Goal: Transaction & Acquisition: Obtain resource

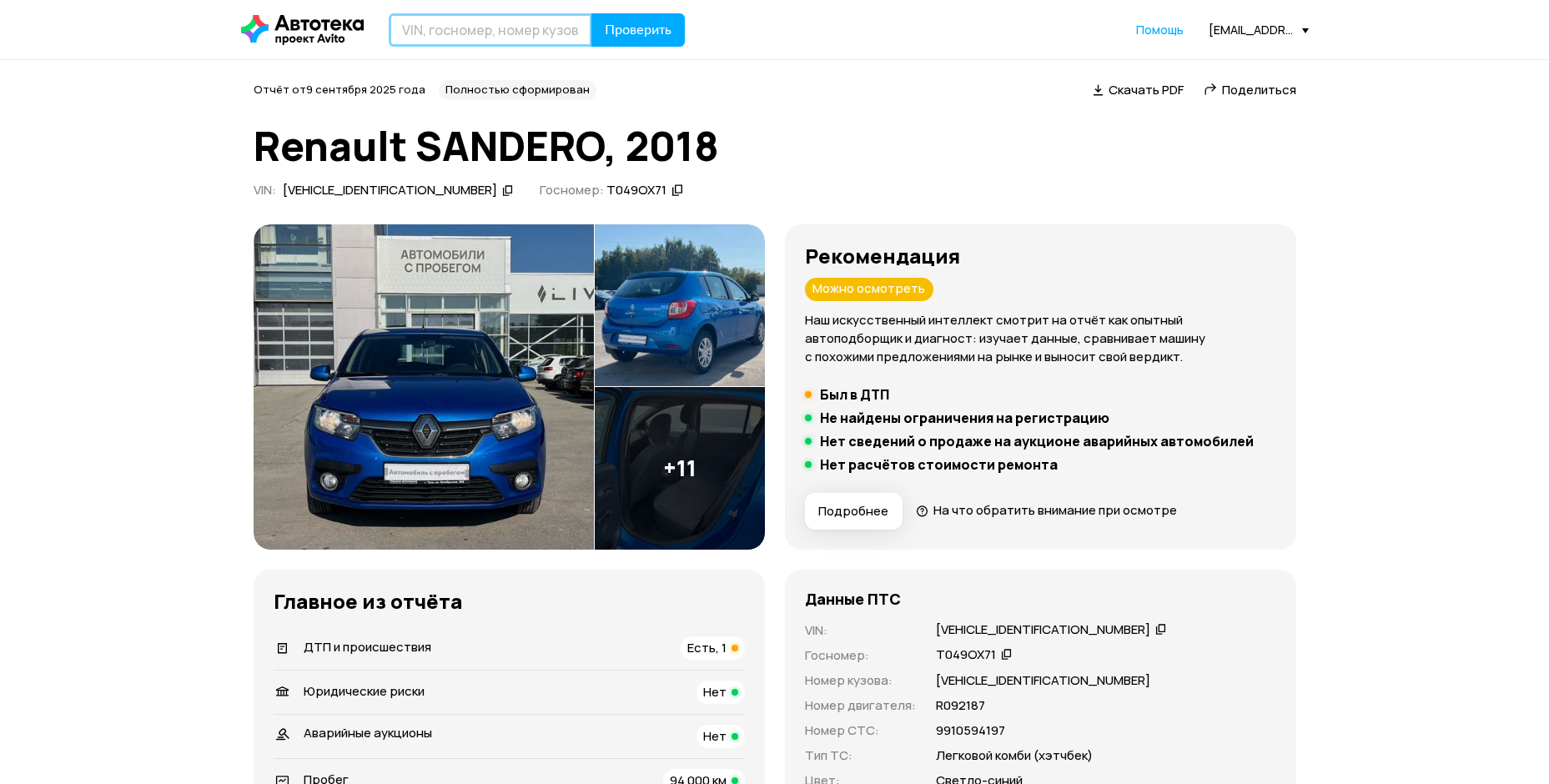
click at [482, 22] on input "text" at bounding box center [491, 30] width 204 height 33
type input "[US_VEHICLE_IDENTIFICATION_NUMBER]"
click at [591, 13] on button "Проверить" at bounding box center [638, 30] width 93 height 33
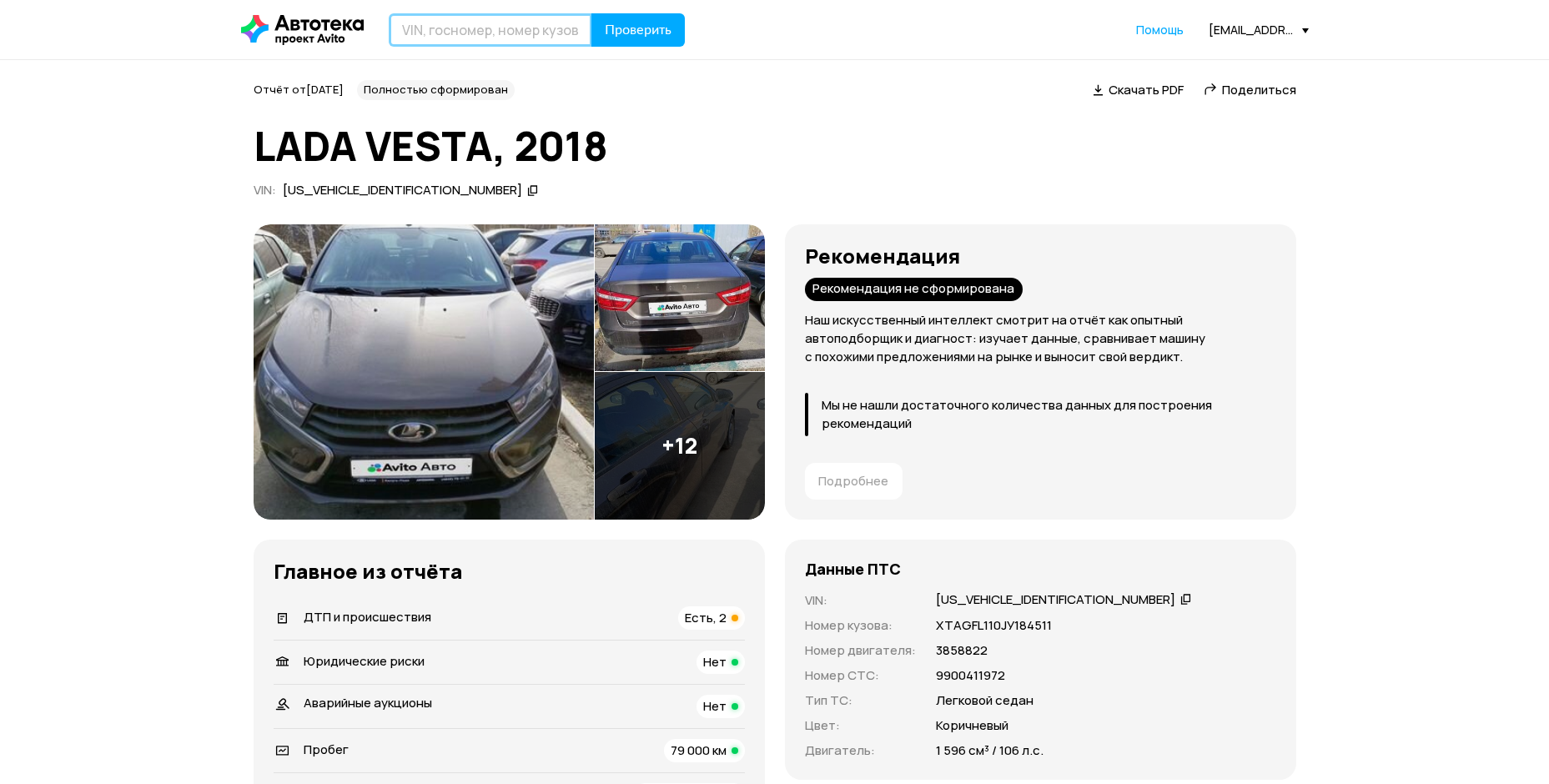
click at [511, 42] on input "text" at bounding box center [491, 30] width 204 height 33
type input "Д"
type input "[US_VEHICLE_IDENTIFICATION_NUMBER]"
click at [591, 13] on button "Проверить" at bounding box center [638, 30] width 93 height 33
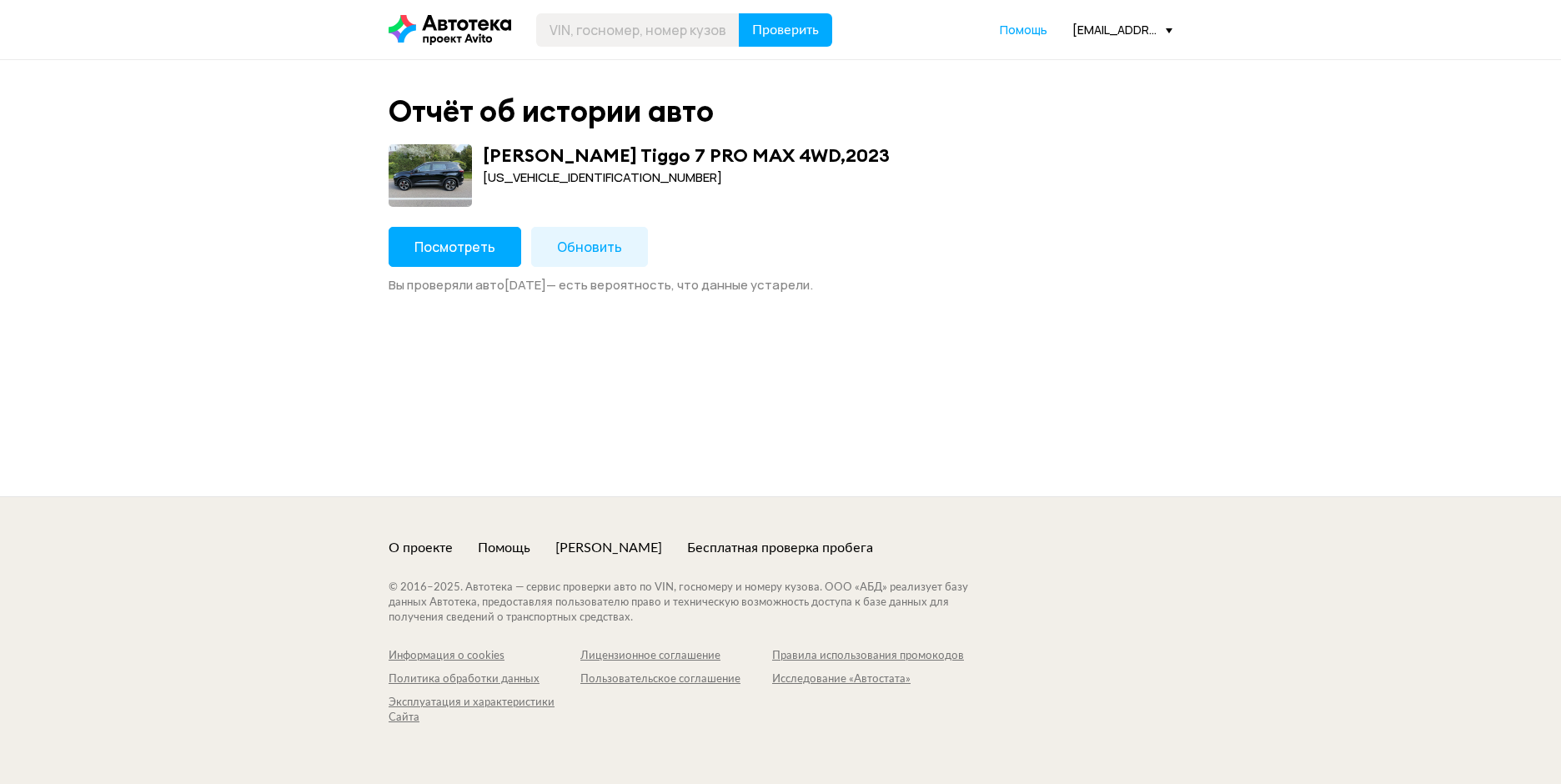
click at [472, 257] on button "Посмотреть" at bounding box center [455, 247] width 133 height 40
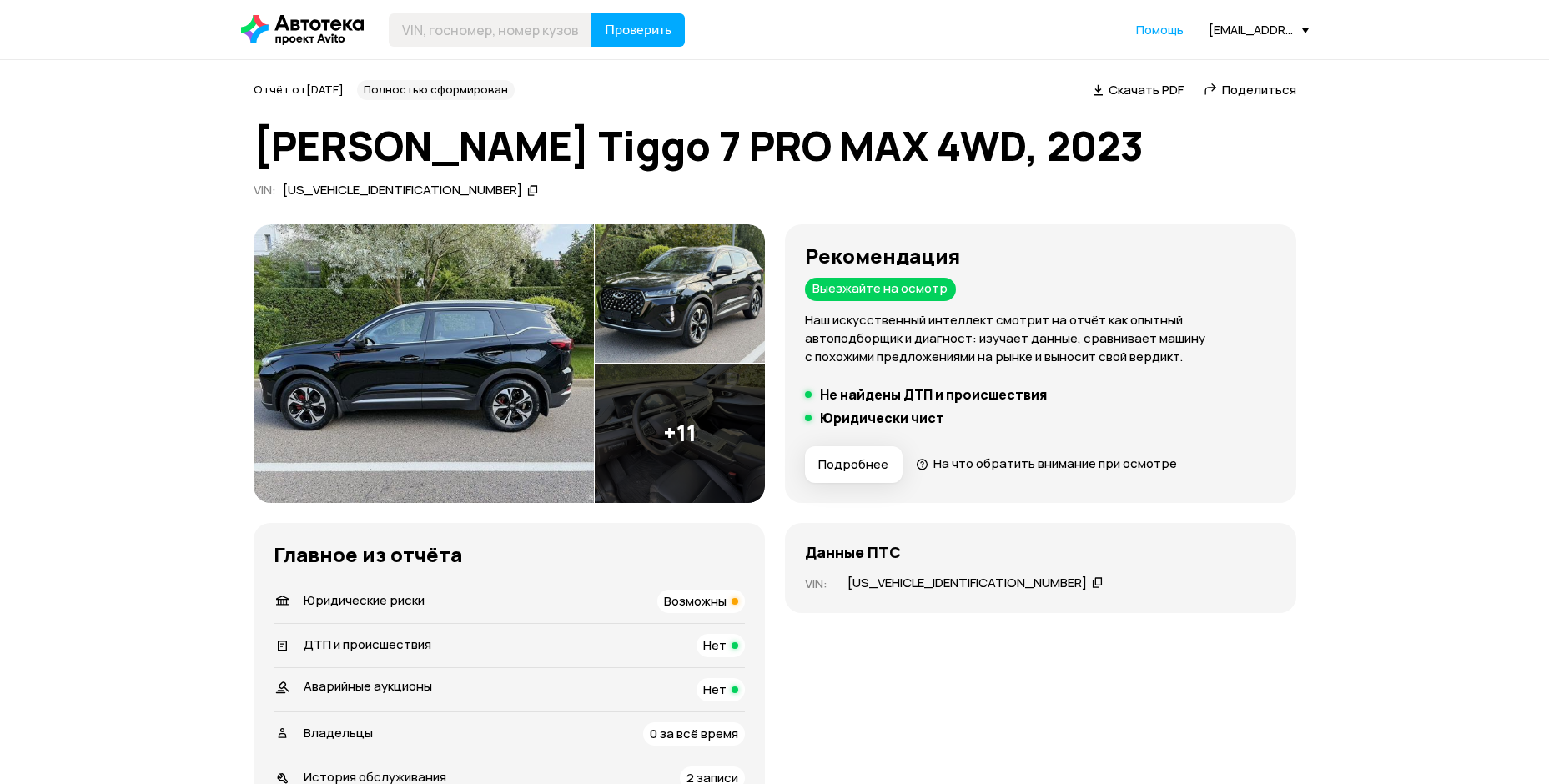
scroll to position [500, 0]
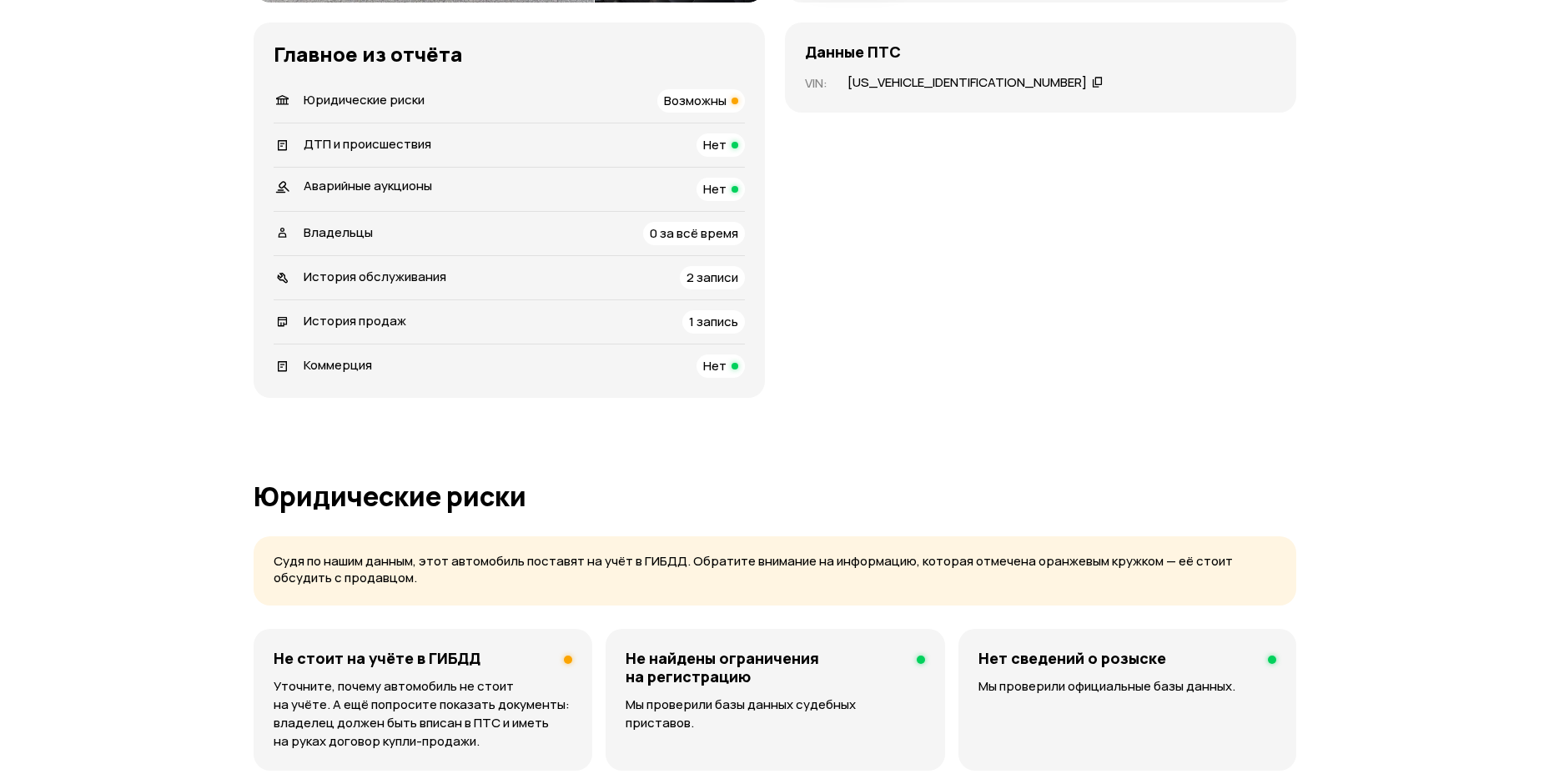
click at [722, 97] on span "Возможны" at bounding box center [695, 100] width 62 height 18
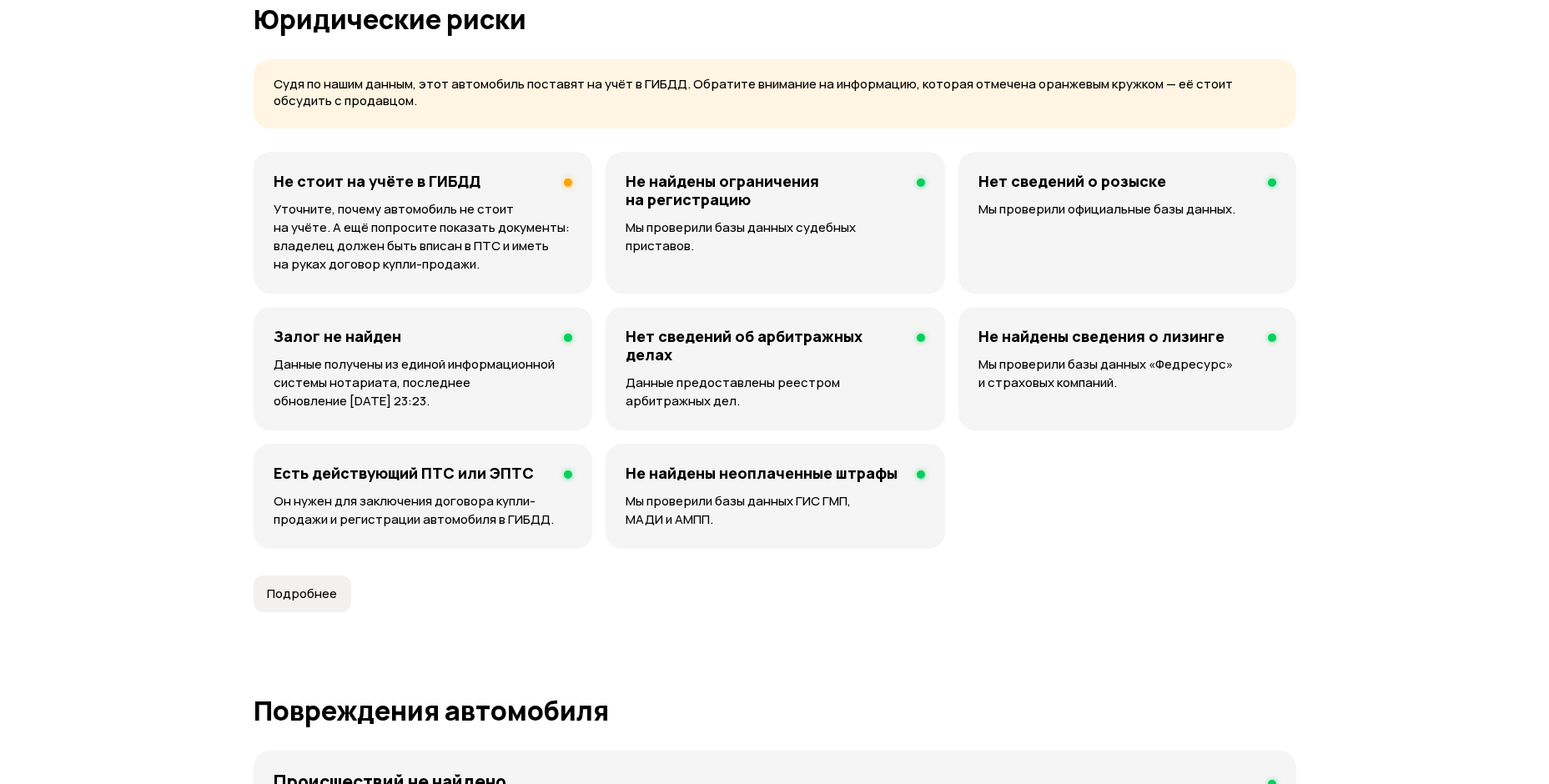
scroll to position [982, 0]
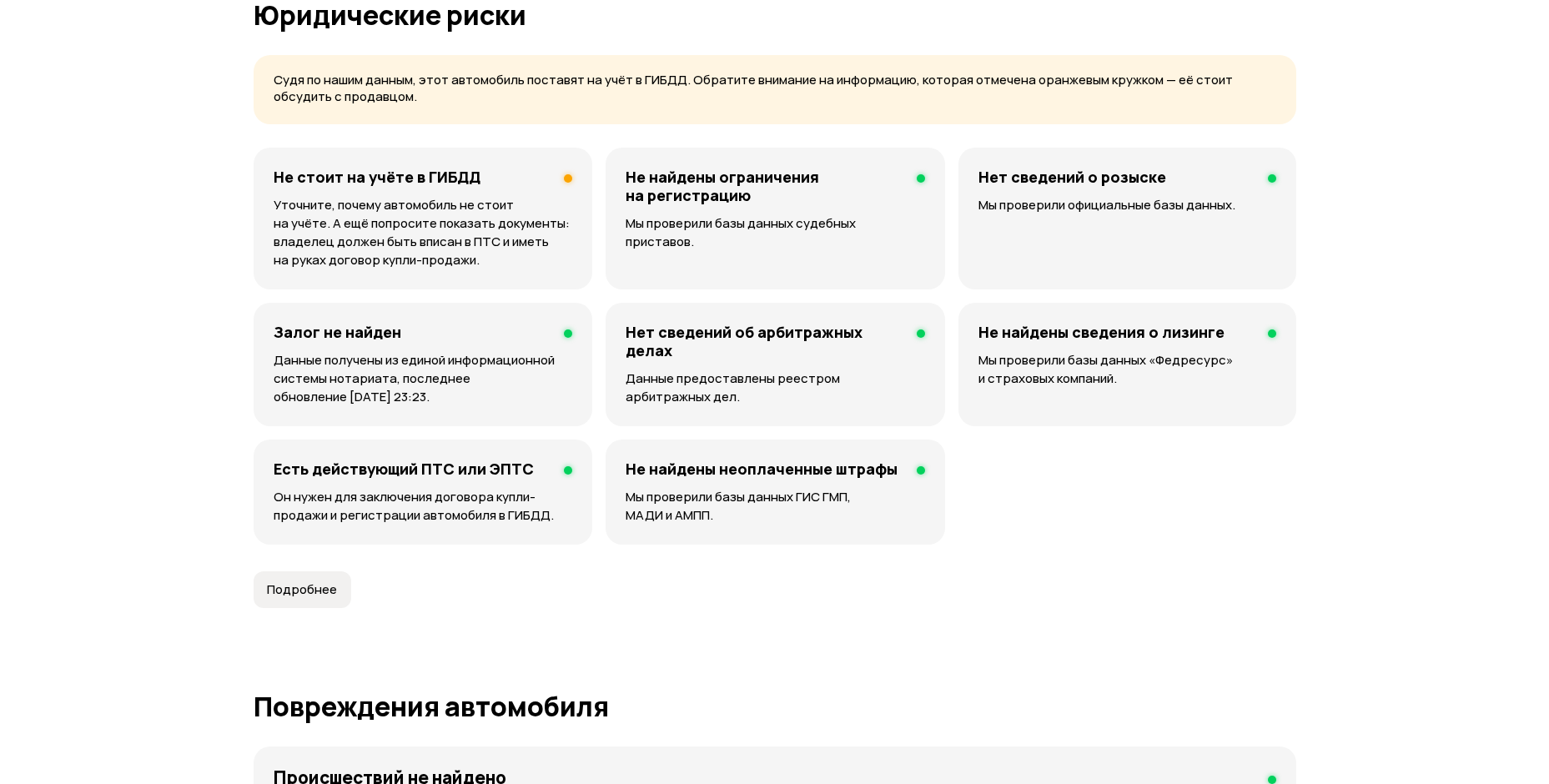
click at [524, 247] on p "Уточните, почему автомобиль не стоит на учёте. А ещё попросите показать докумен…" at bounding box center [423, 233] width 299 height 74
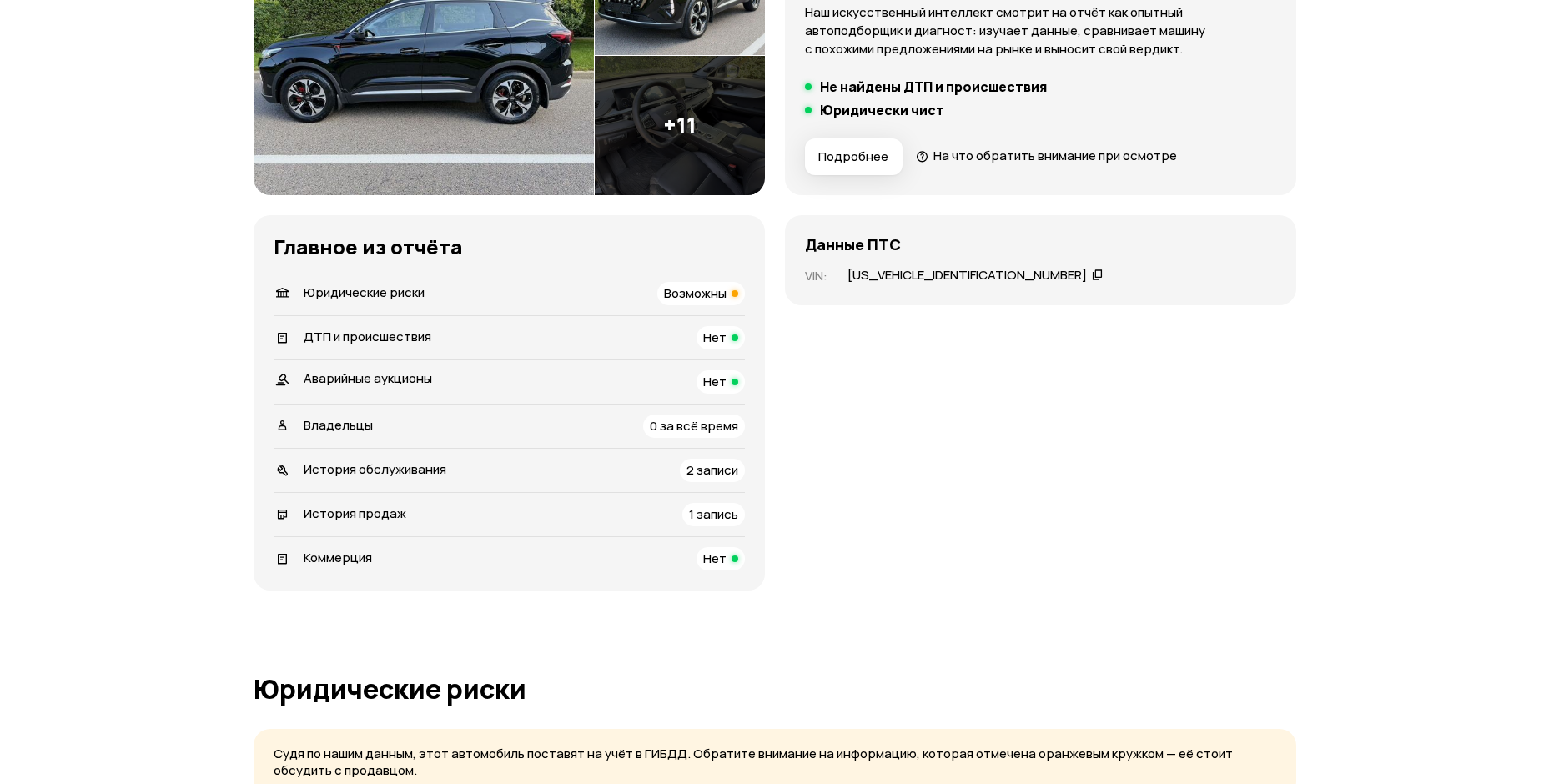
scroll to position [147, 0]
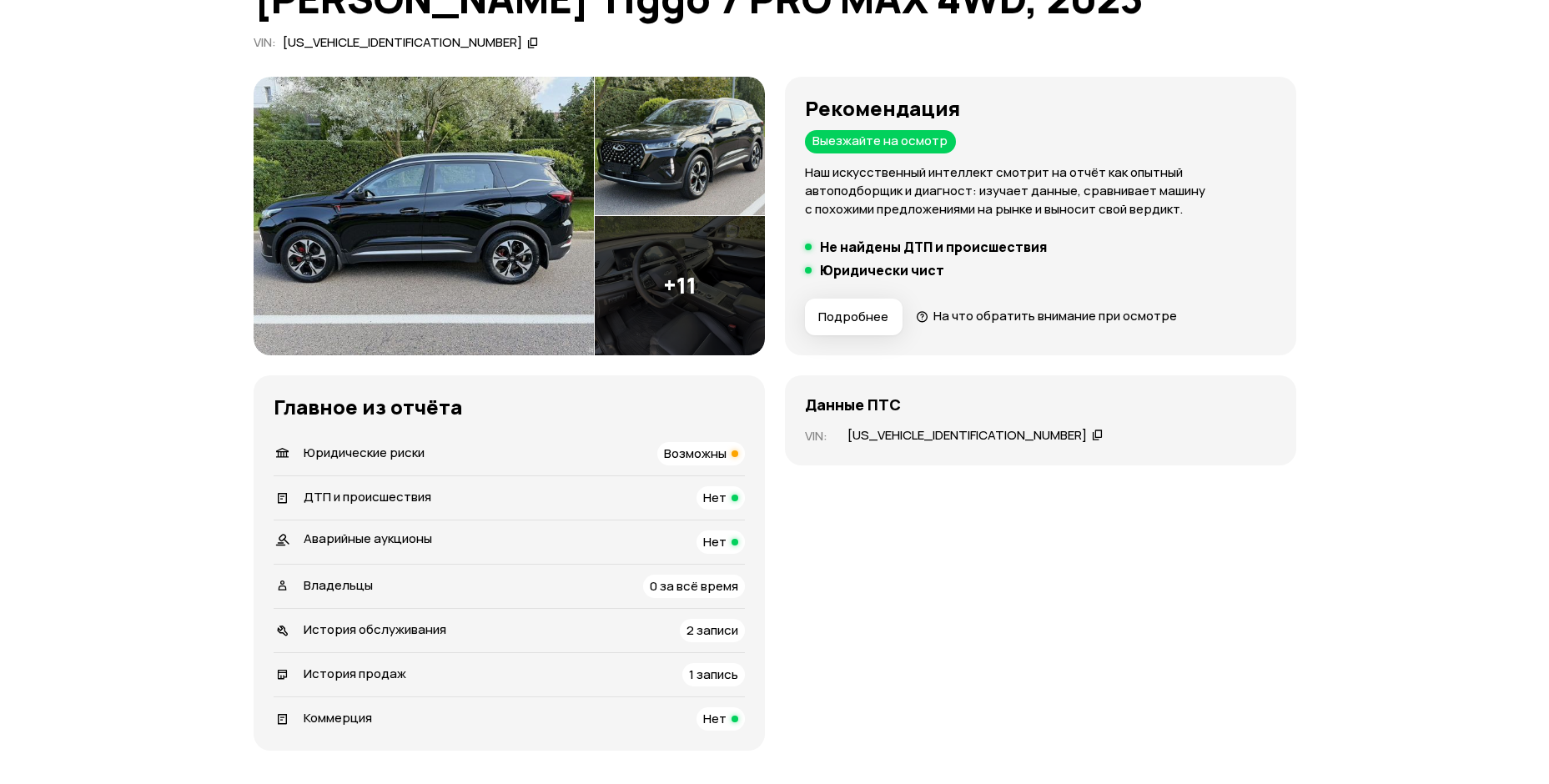
click at [708, 587] on span "0 за всё время" at bounding box center [694, 586] width 89 height 18
click at [675, 594] on div "0 за всё время" at bounding box center [694, 586] width 102 height 24
click at [609, 609] on li "История обслуживания 2 записи" at bounding box center [509, 629] width 472 height 44
click at [559, 596] on div "Владельцы 0 за всё время" at bounding box center [509, 586] width 472 height 24
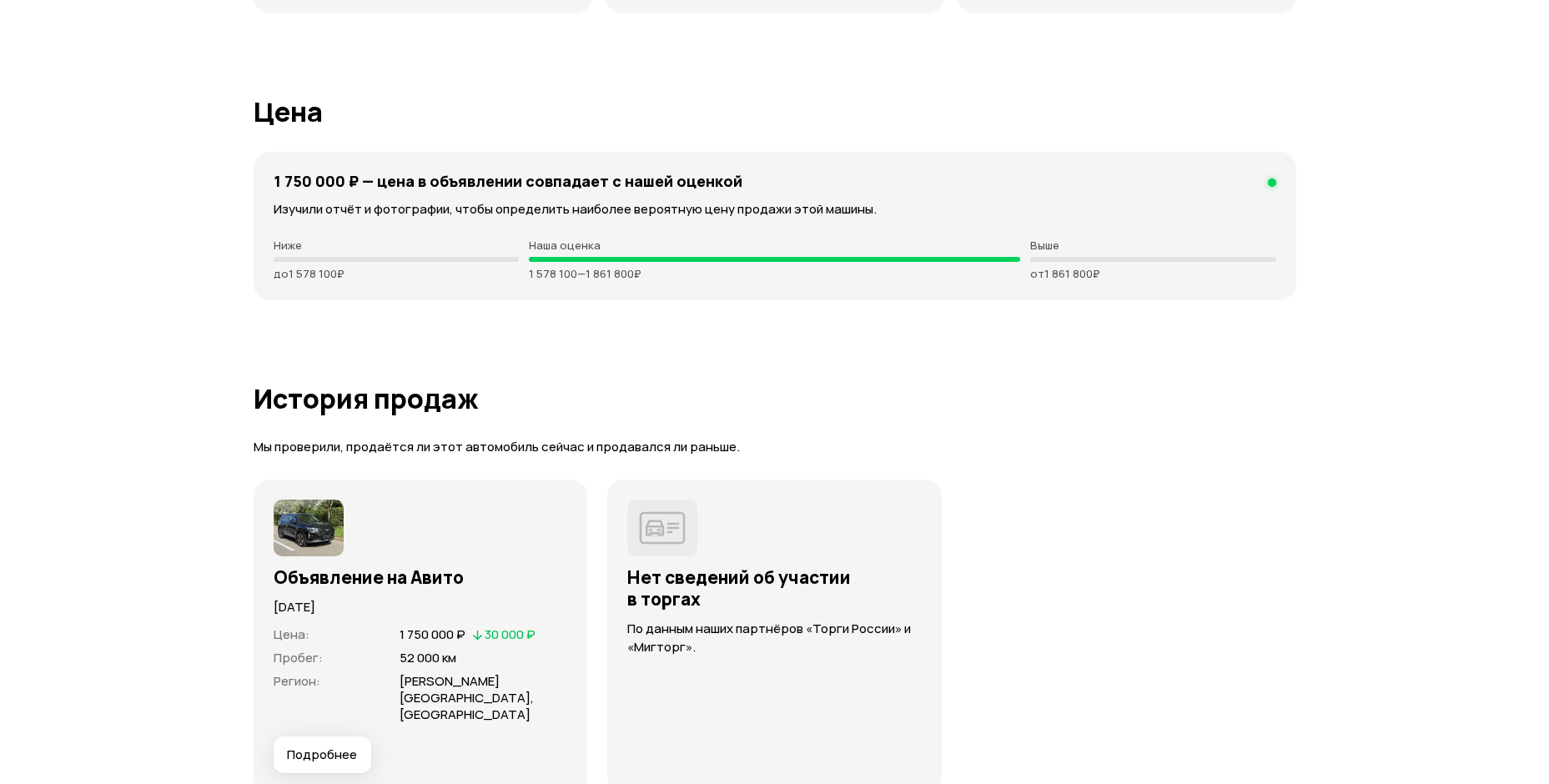
scroll to position [3233, 0]
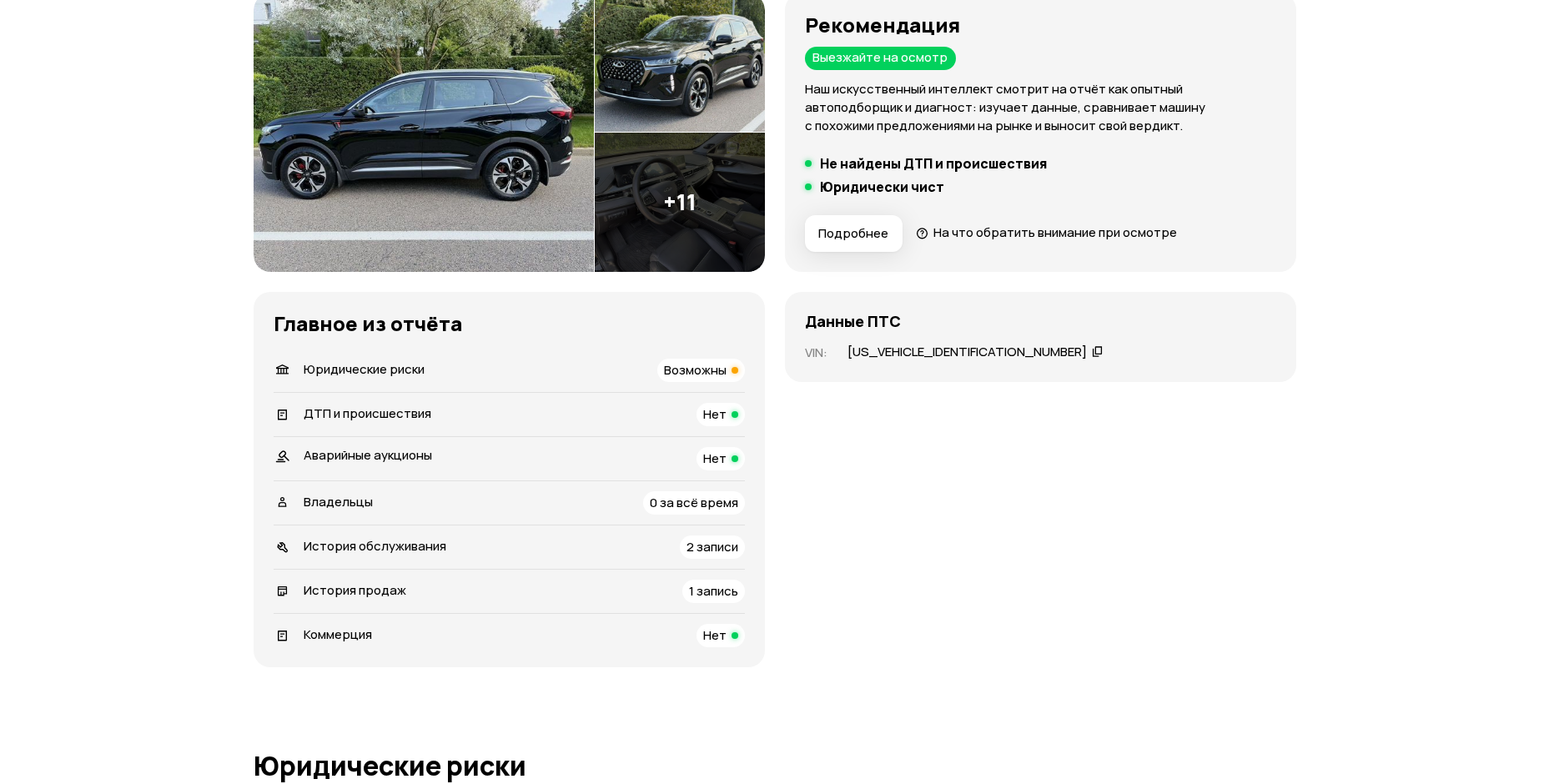
click at [735, 554] on span "2 записи" at bounding box center [712, 547] width 52 height 18
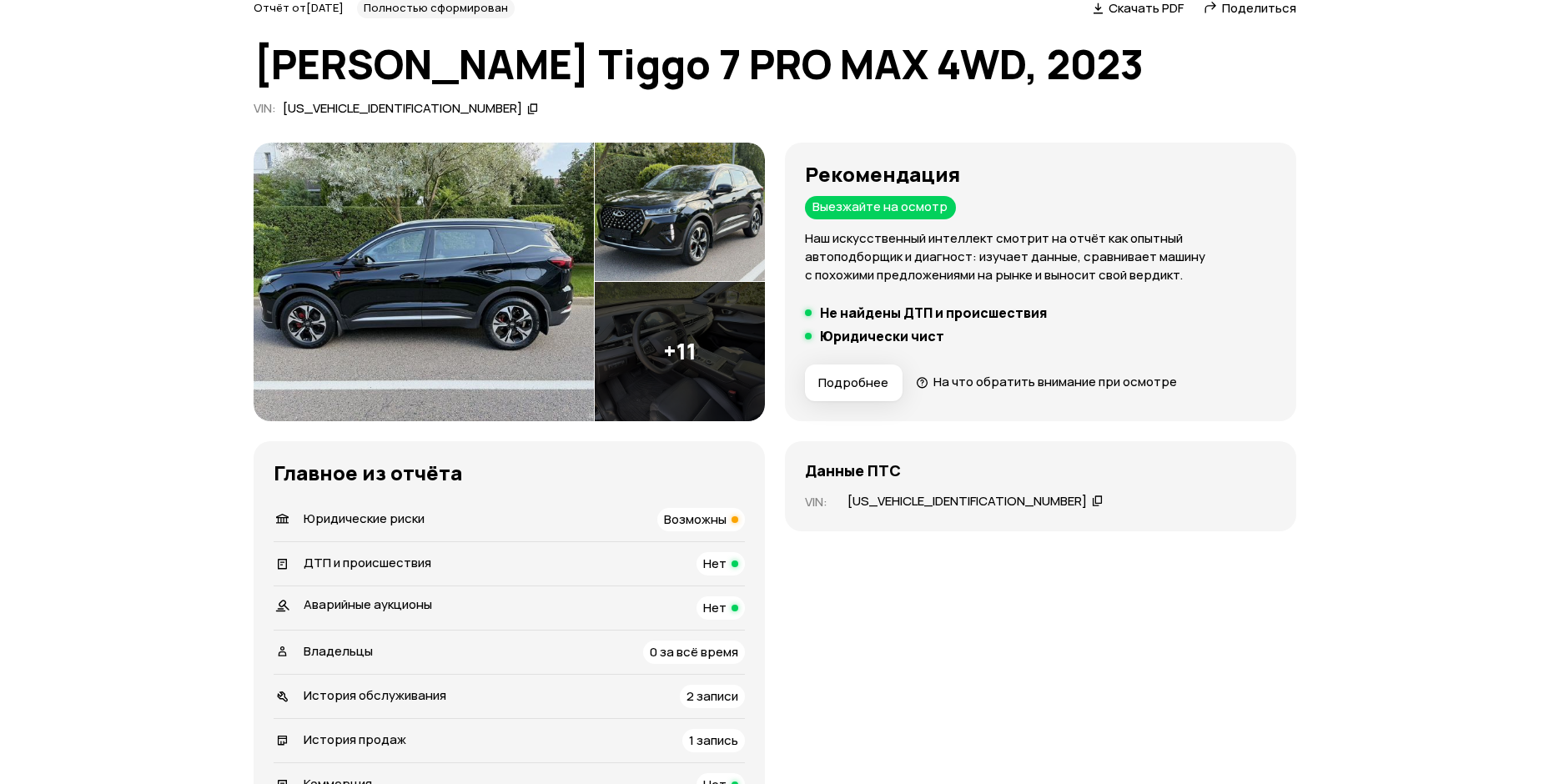
click at [723, 528] on div "Возможны" at bounding box center [701, 519] width 88 height 24
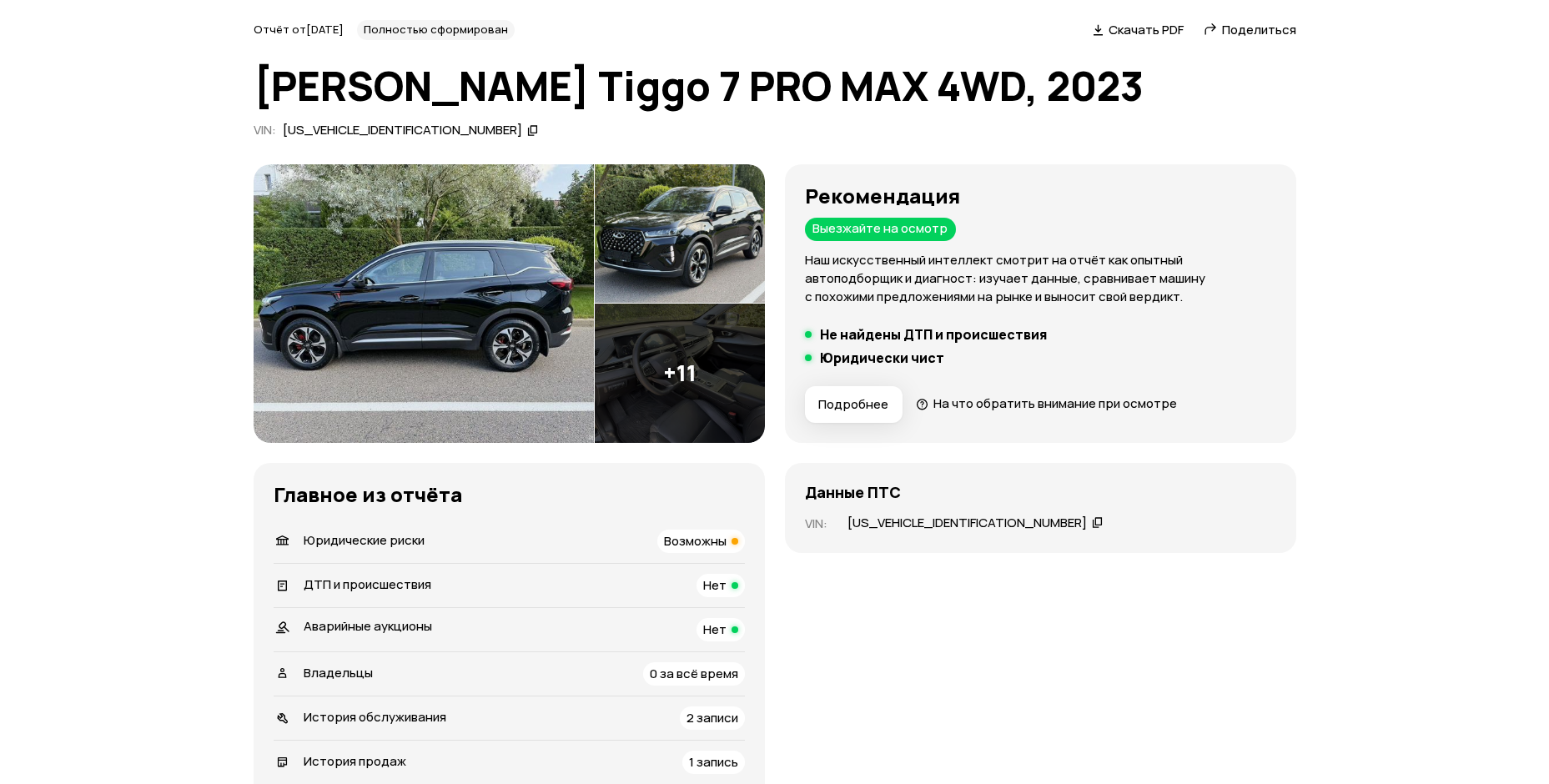
scroll to position [0, 0]
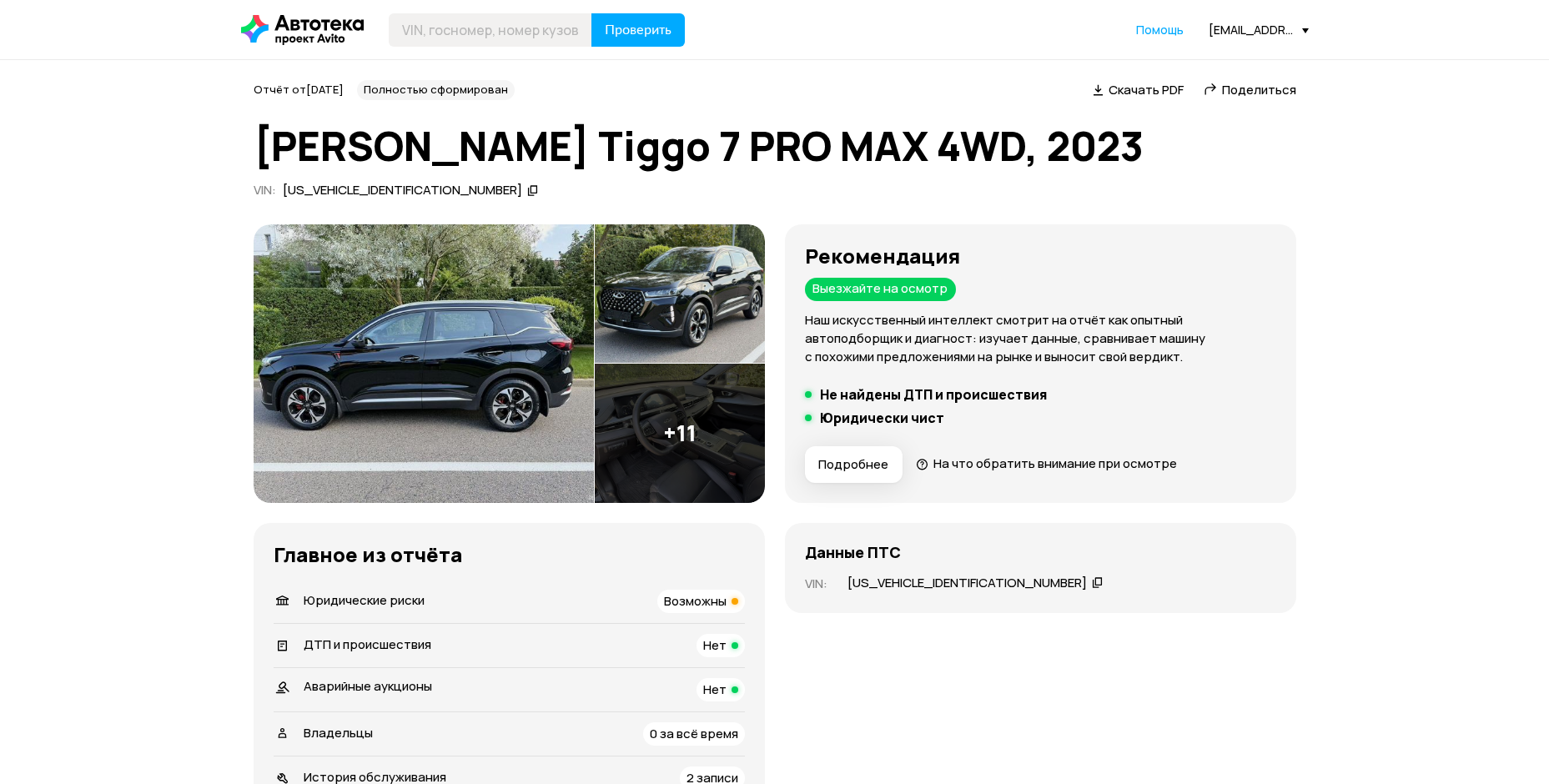
click at [468, 366] on img at bounding box center [423, 363] width 340 height 278
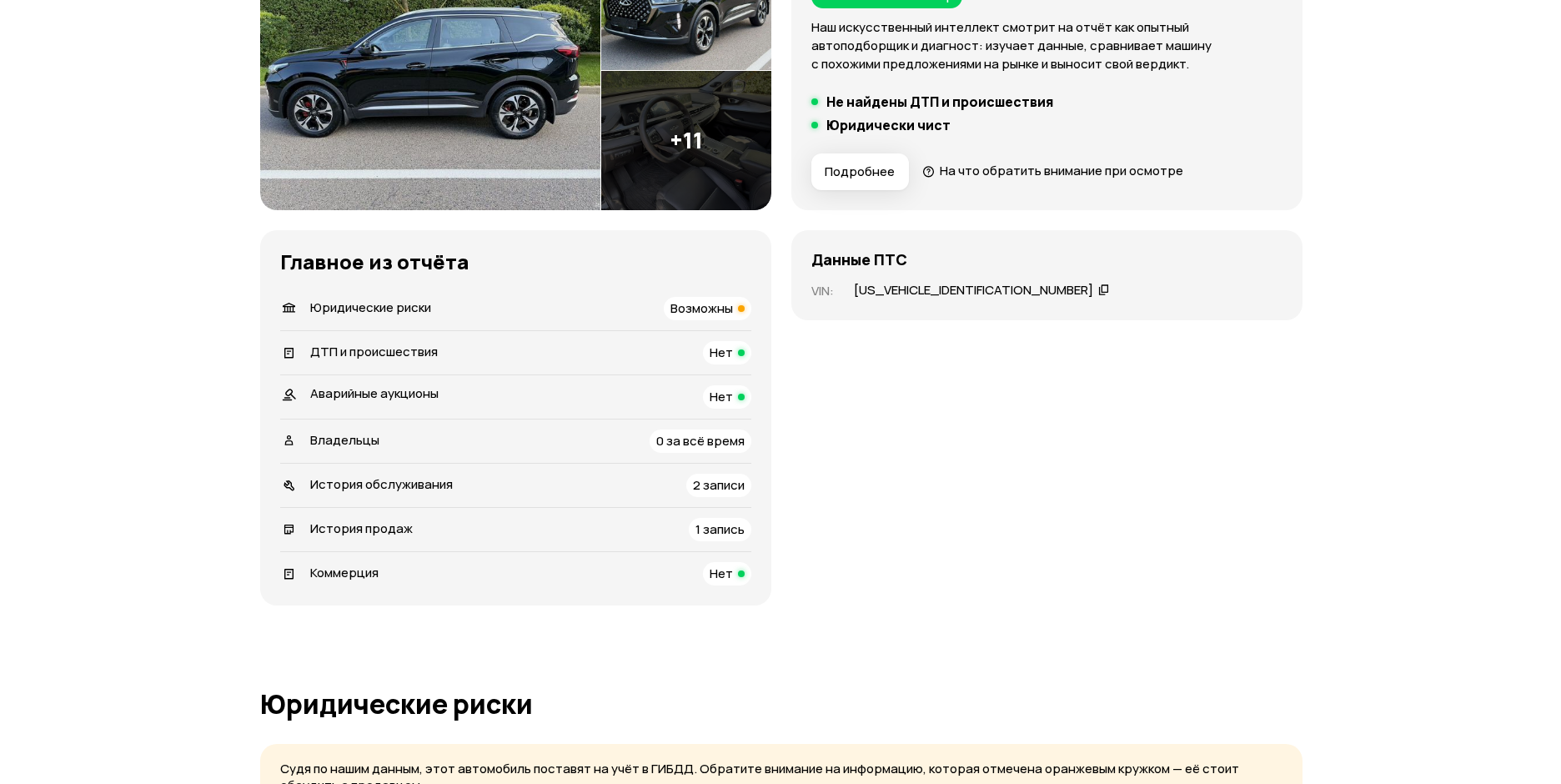
scroll to position [167, 0]
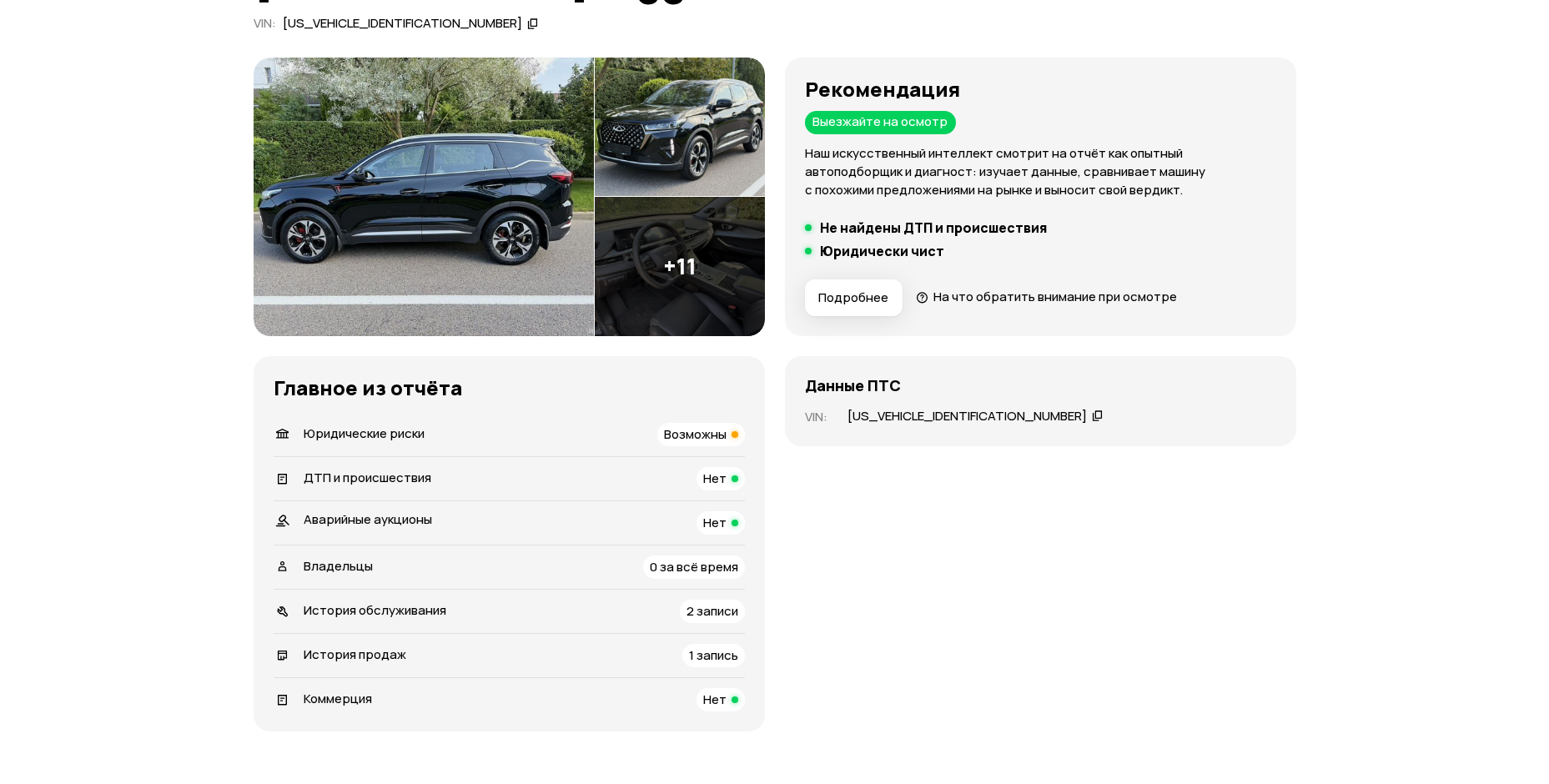
click at [1092, 413] on icon at bounding box center [1097, 414] width 11 height 17
click at [679, 111] on img at bounding box center [680, 127] width 170 height 140
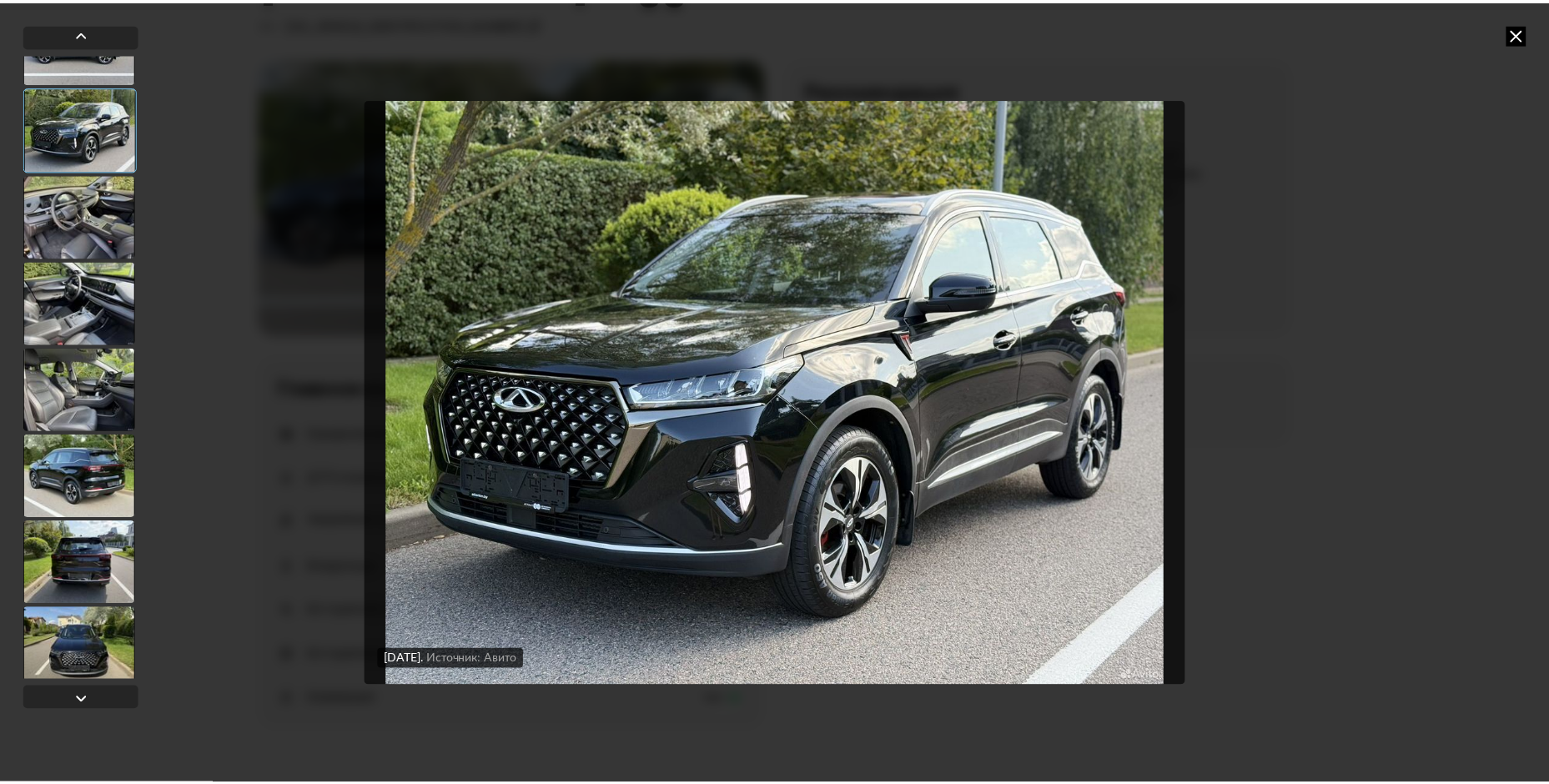
scroll to position [83, 0]
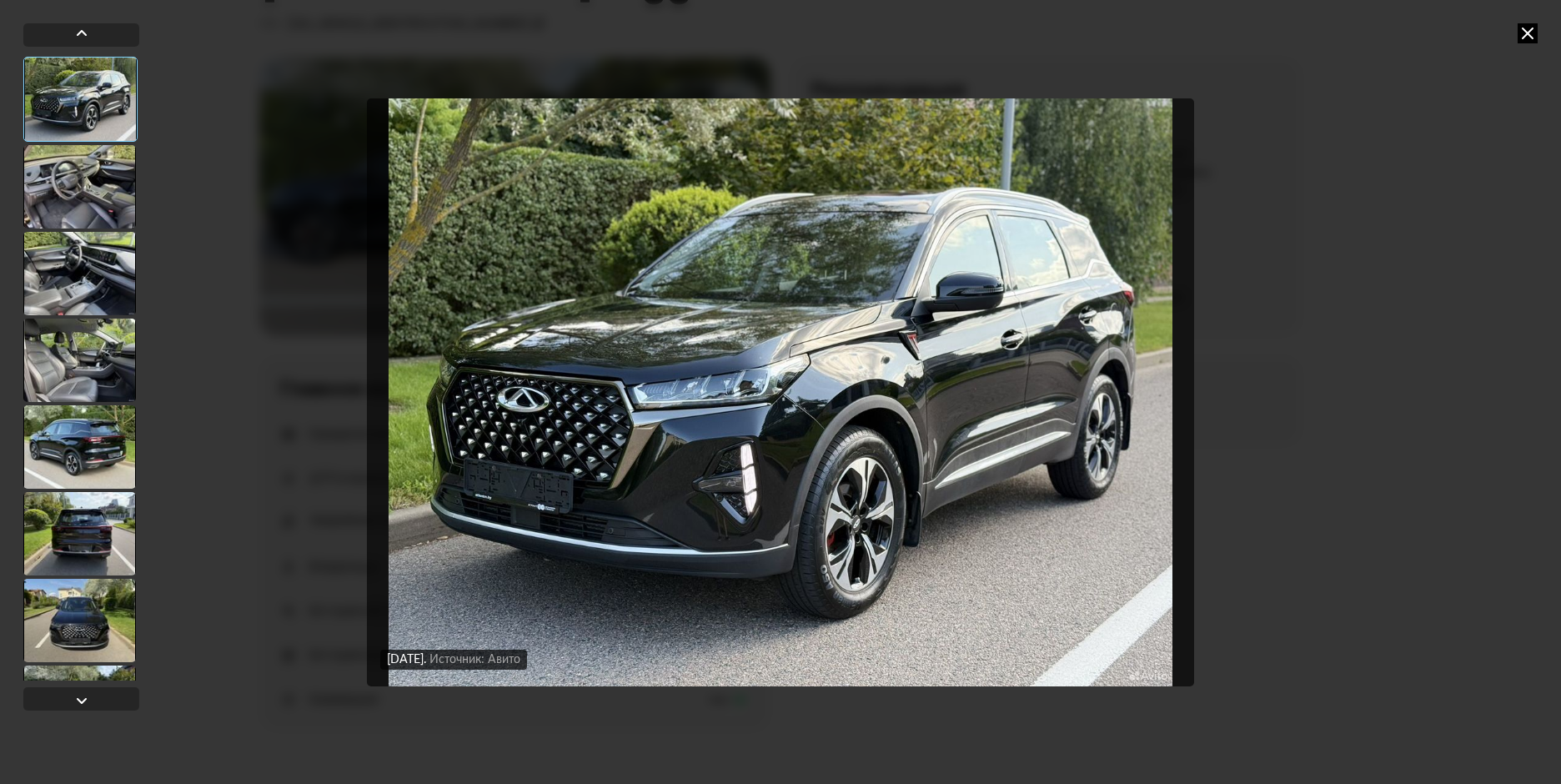
click at [100, 405] on div at bounding box center [82, 367] width 116 height 627
click at [94, 416] on div at bounding box center [80, 447] width 112 height 83
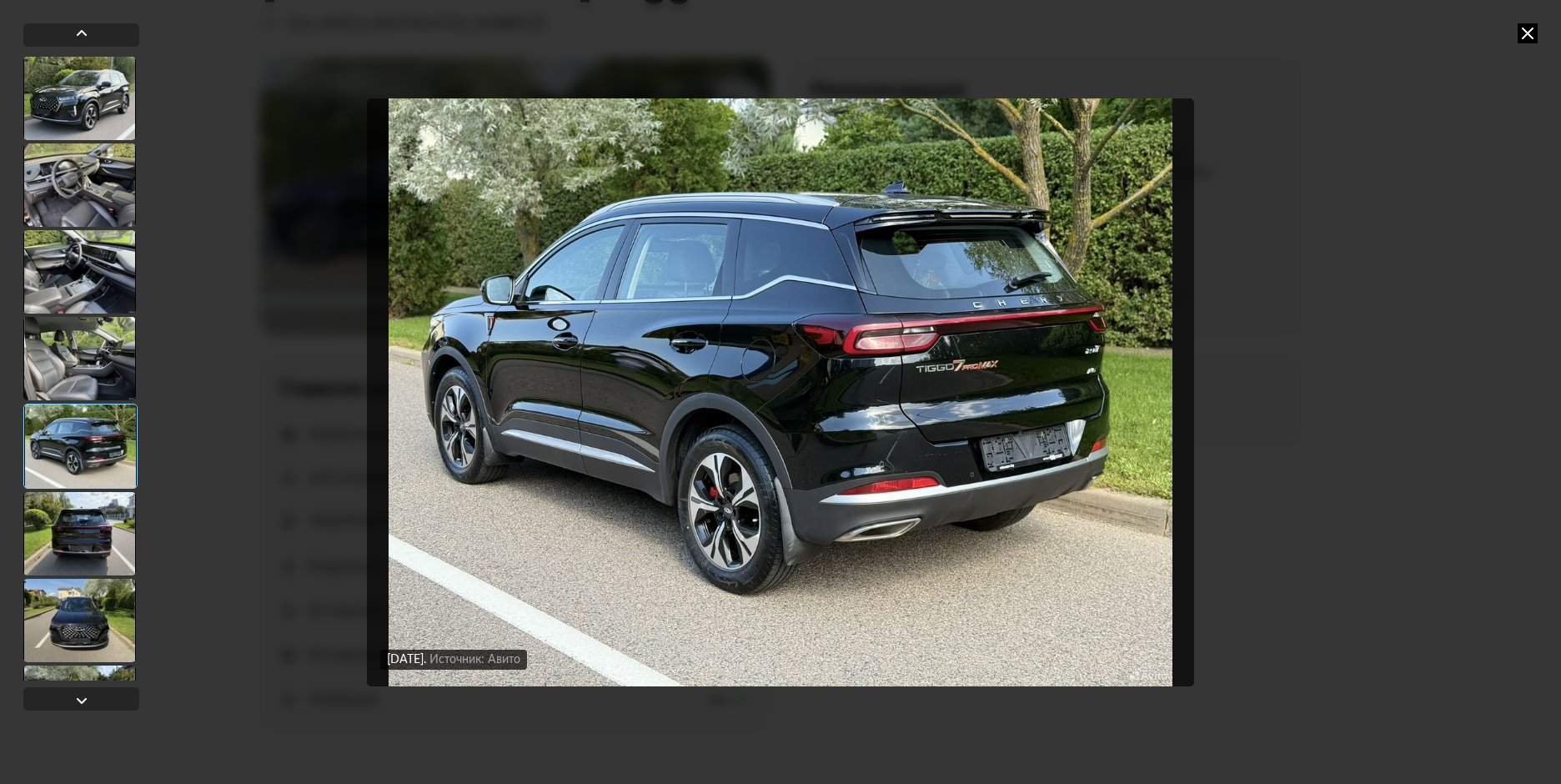
click at [939, 357] on img "Go to Slide 6" at bounding box center [780, 392] width 827 height 588
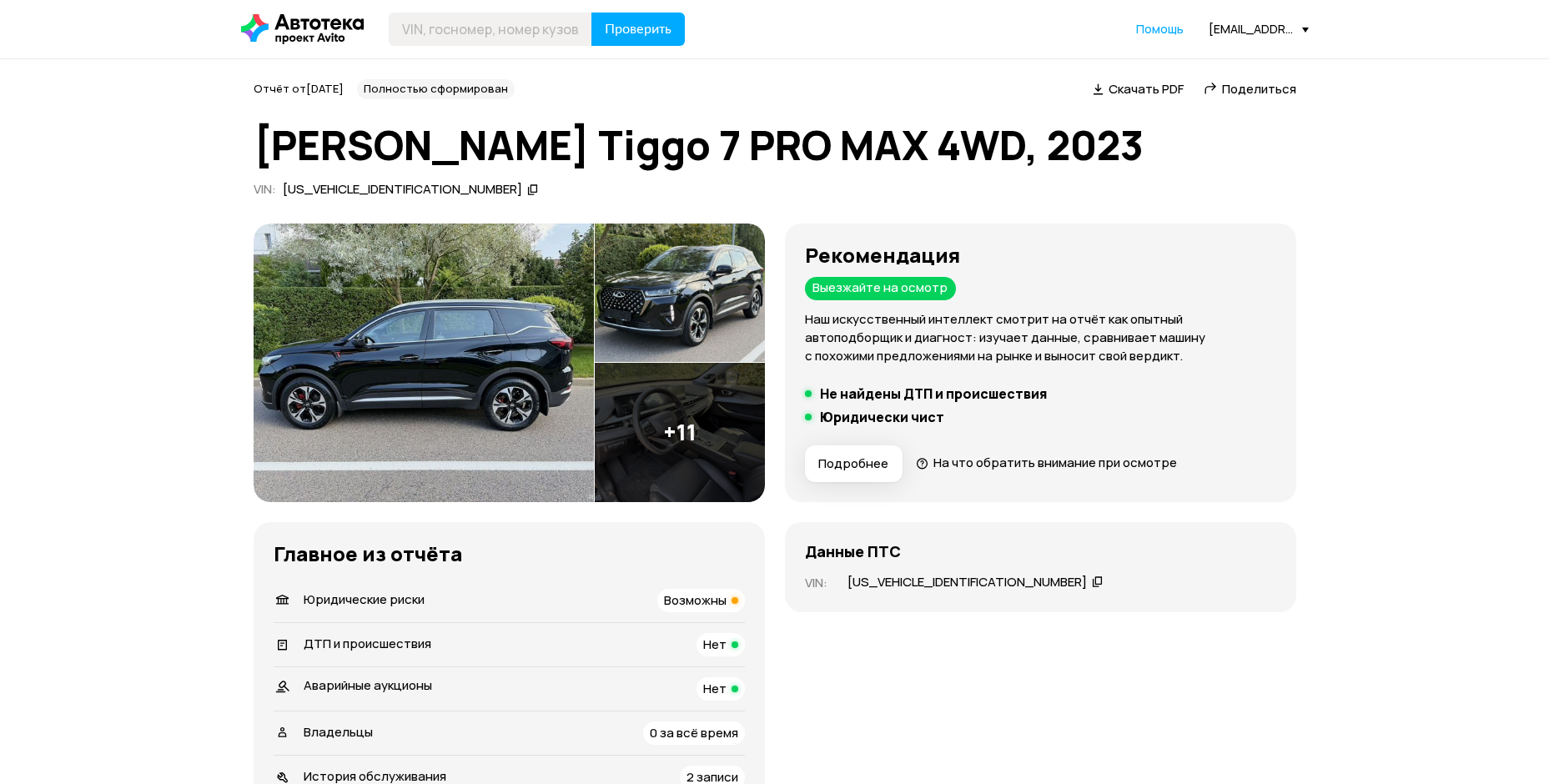
scroll to position [0, 0]
click at [412, 191] on div "[US_VEHICLE_IDENTIFICATION_NUMBER]" at bounding box center [410, 191] width 261 height 18
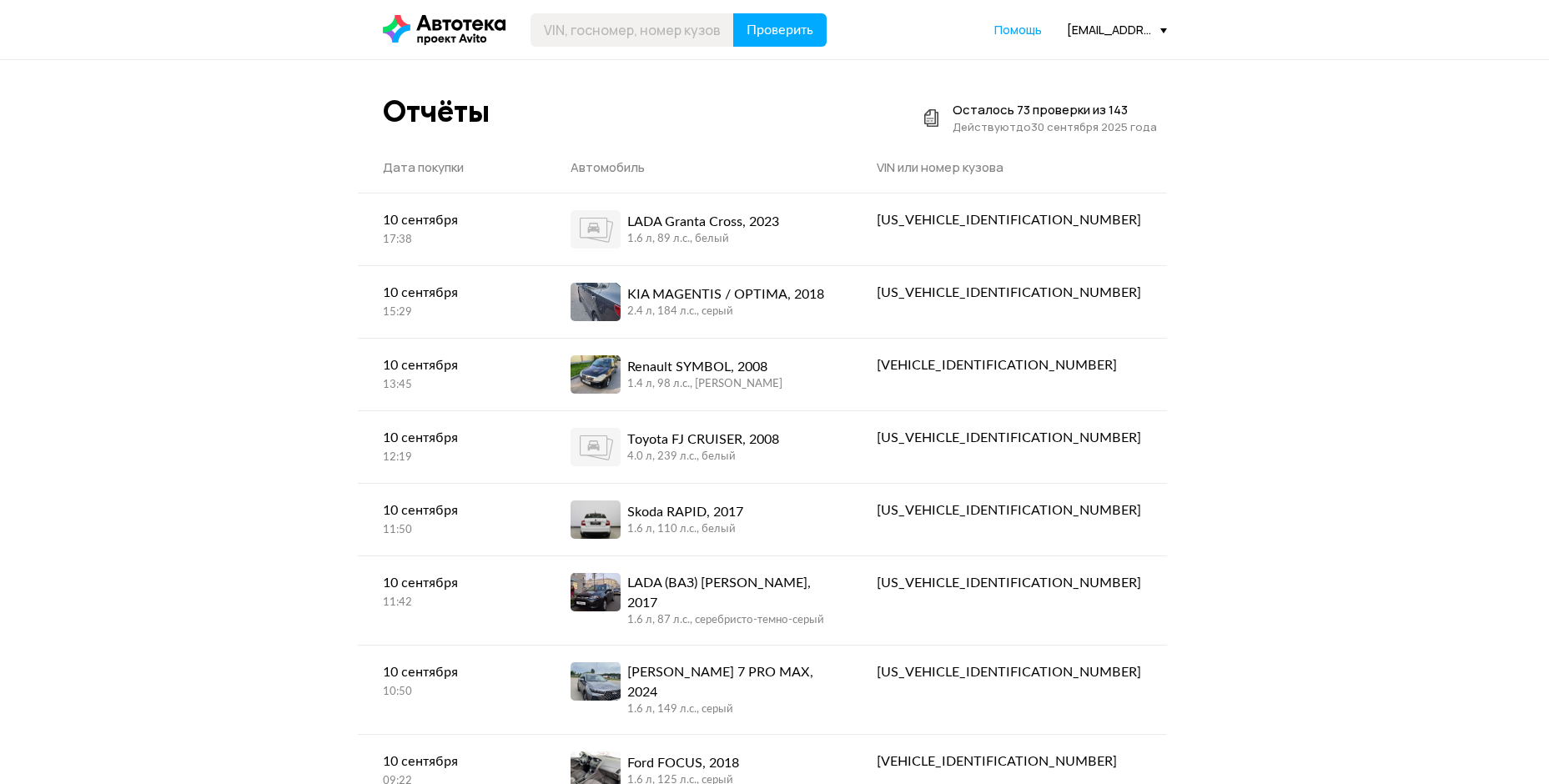
click at [698, 55] on header "Проверить Помощь polyakov@bnmotors.ru" at bounding box center [774, 29] width 1549 height 59
click at [669, 36] on input "text" at bounding box center [632, 30] width 204 height 33
paste input "[US_VEHICLE_IDENTIFICATION_NUMBER]"
type input "[US_VEHICLE_IDENTIFICATION_NUMBER]"
click at [762, 33] on span "Проверить" at bounding box center [780, 30] width 67 height 13
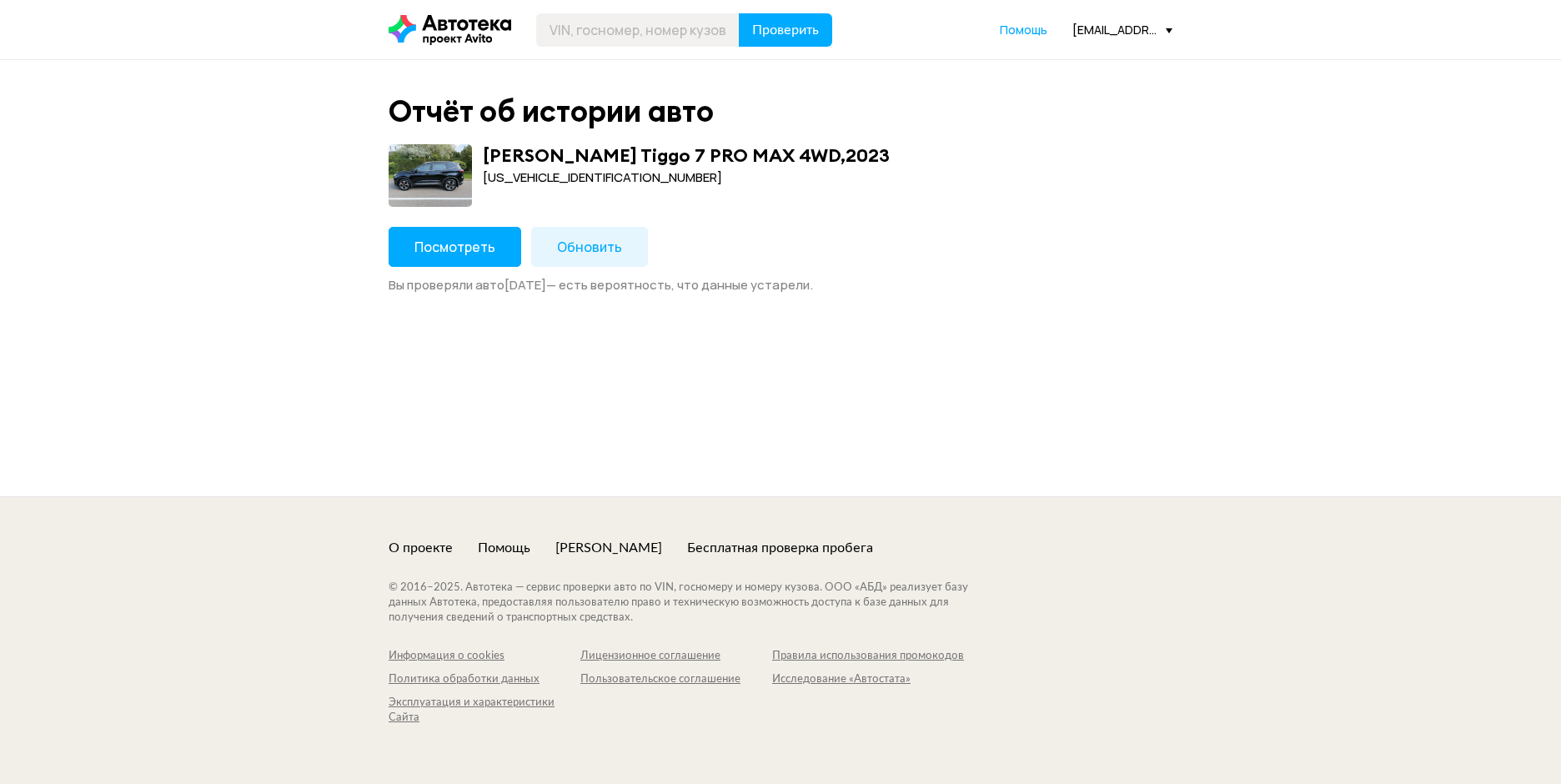
click at [627, 254] on button "Обновить" at bounding box center [589, 247] width 117 height 40
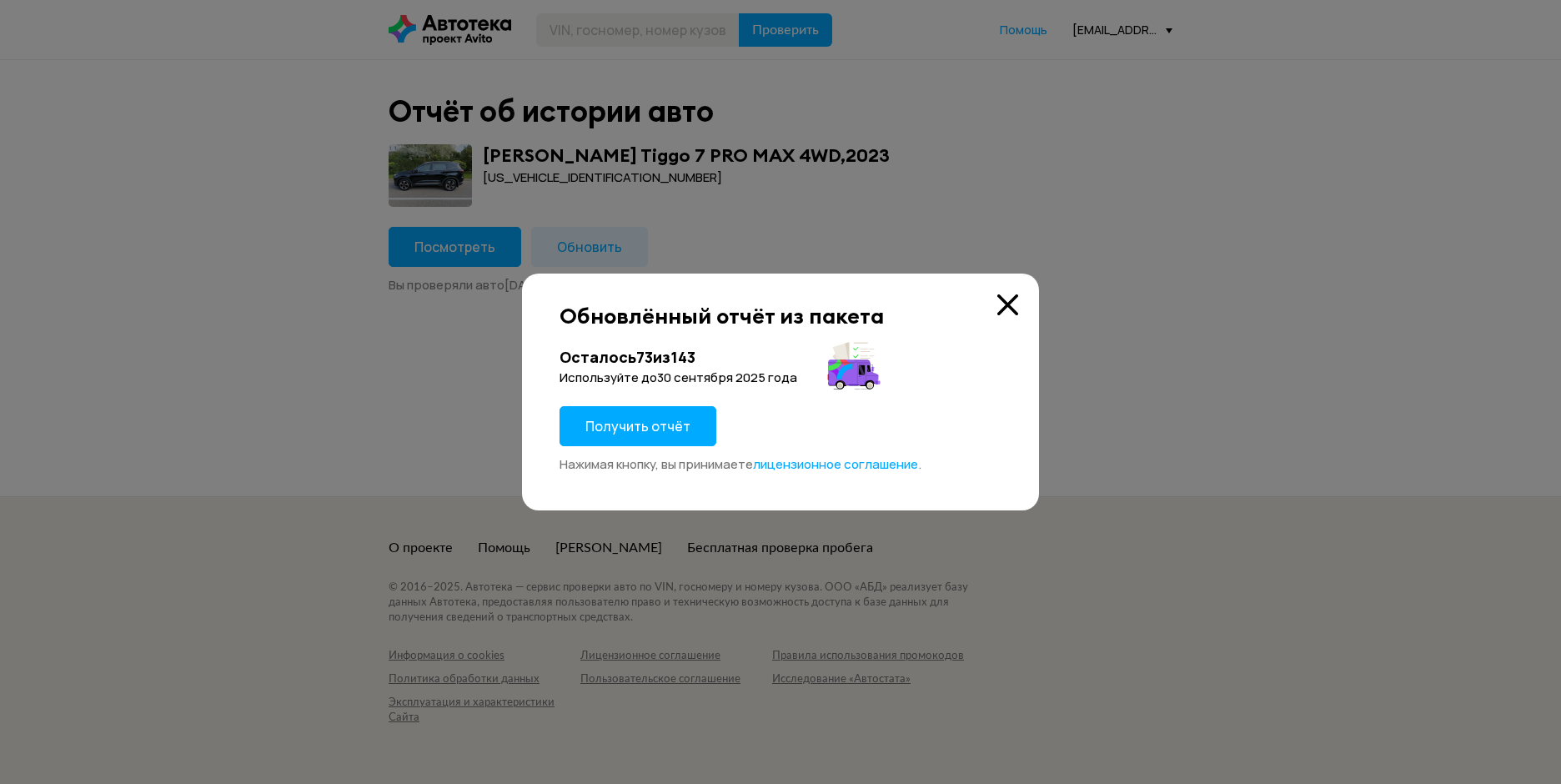
click at [656, 408] on button "Получить отчёт" at bounding box center [637, 427] width 157 height 40
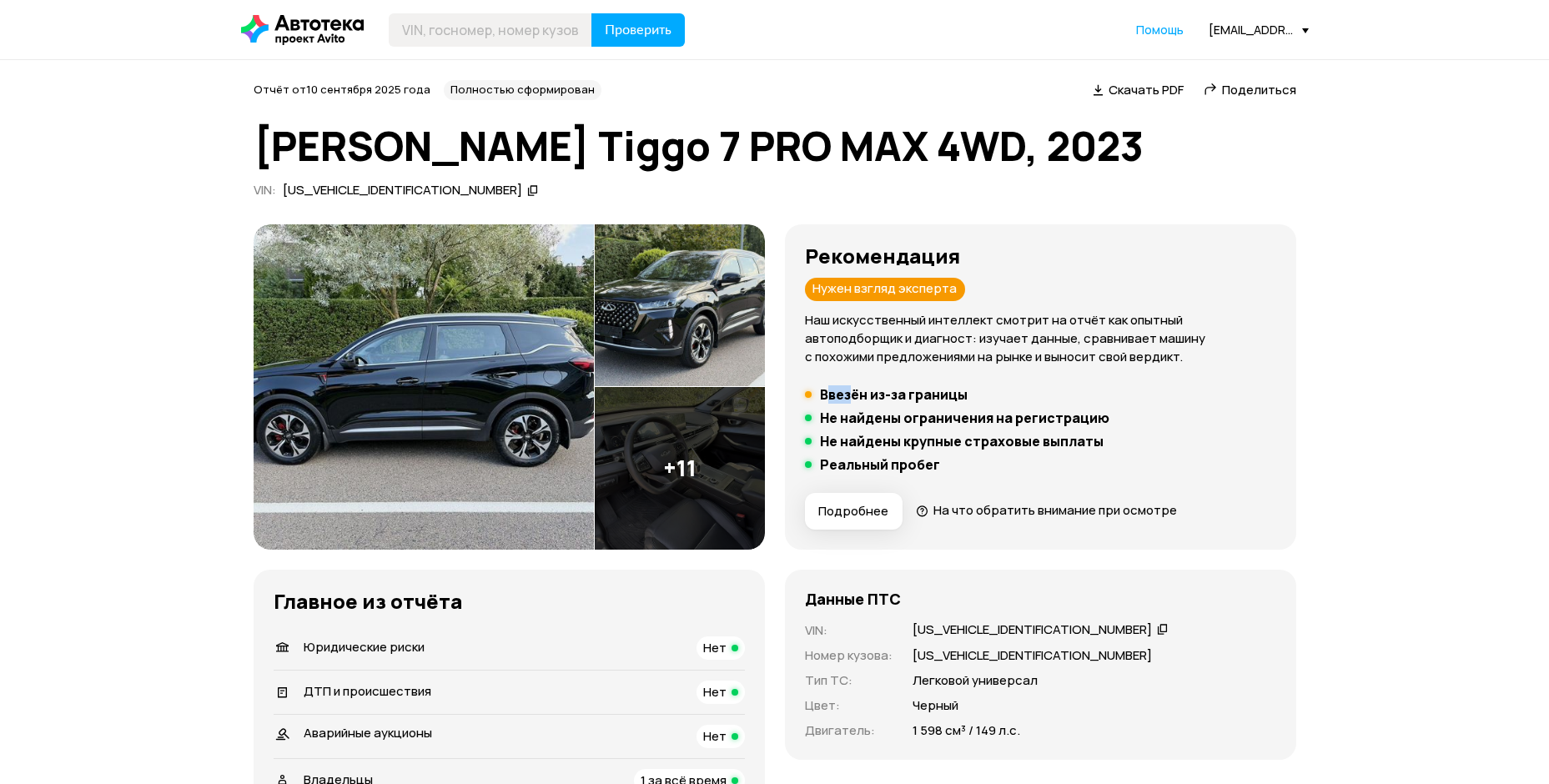
drag, startPoint x: 825, startPoint y: 396, endPoint x: 853, endPoint y: 392, distance: 28.3
click at [853, 392] on h5 "Ввезён из-за границы" at bounding box center [894, 394] width 148 height 17
click at [854, 401] on h5 "Ввезён из-за границы" at bounding box center [894, 394] width 148 height 17
click at [853, 403] on h5 "Ввезён из-за границы" at bounding box center [894, 394] width 148 height 17
click at [818, 396] on div "Ввезён из-за границы" at bounding box center [886, 394] width 171 height 17
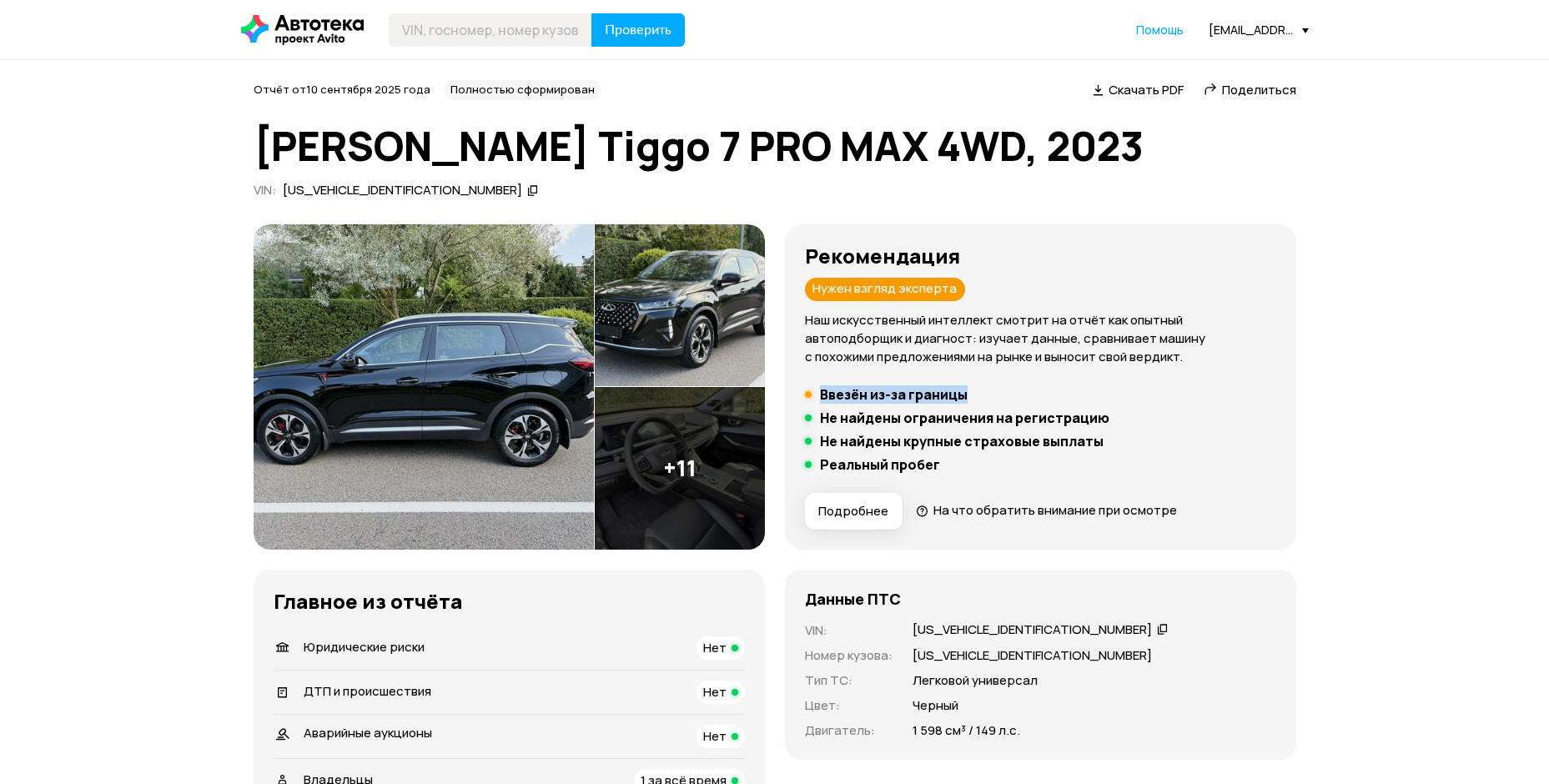
drag, startPoint x: 821, startPoint y: 396, endPoint x: 957, endPoint y: 400, distance: 136.1
click at [957, 400] on h5 "Ввезён из-за границы" at bounding box center [894, 394] width 148 height 17
click at [888, 500] on button "Подробнее" at bounding box center [853, 511] width 97 height 37
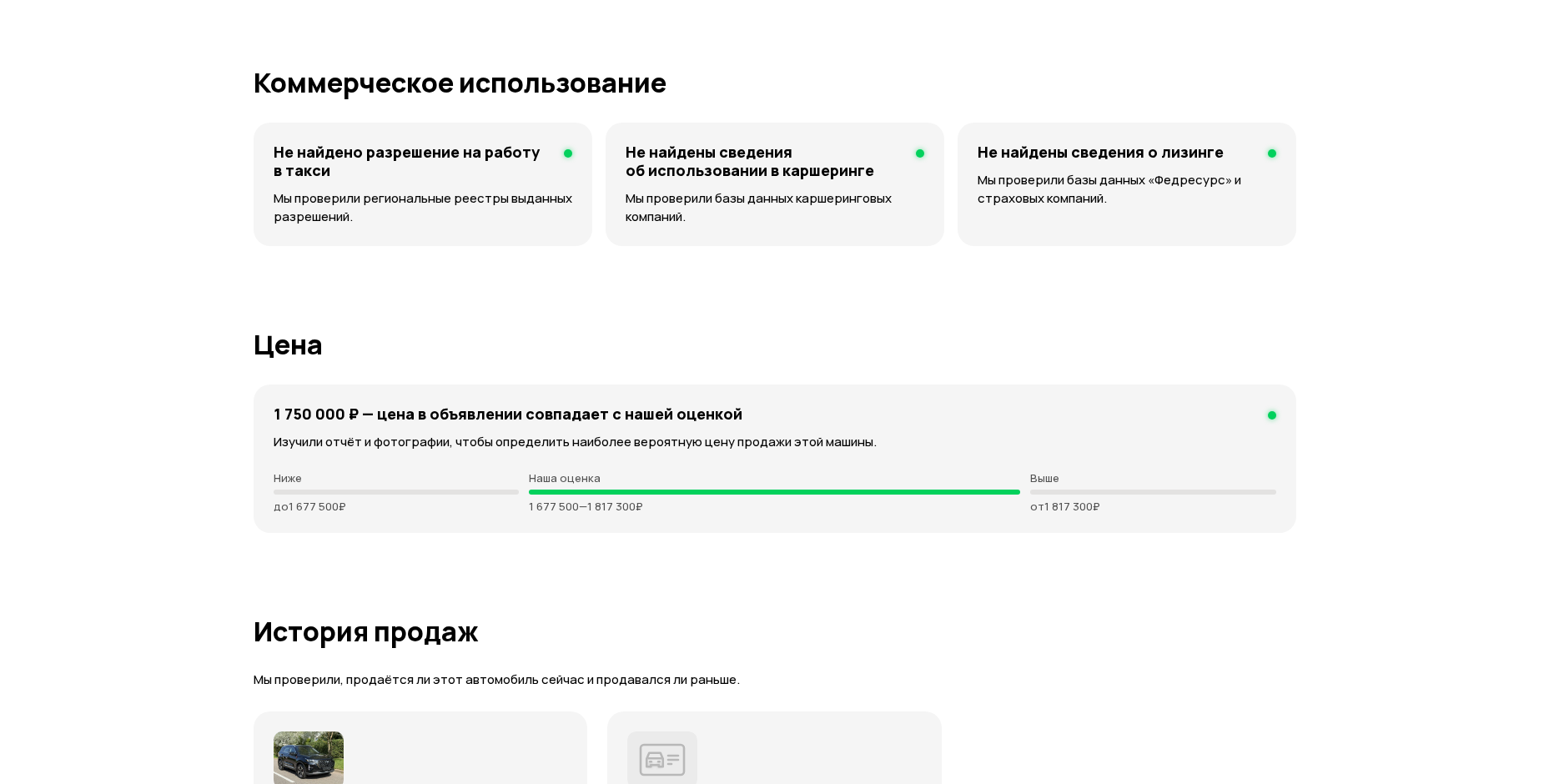
scroll to position [2918, 0]
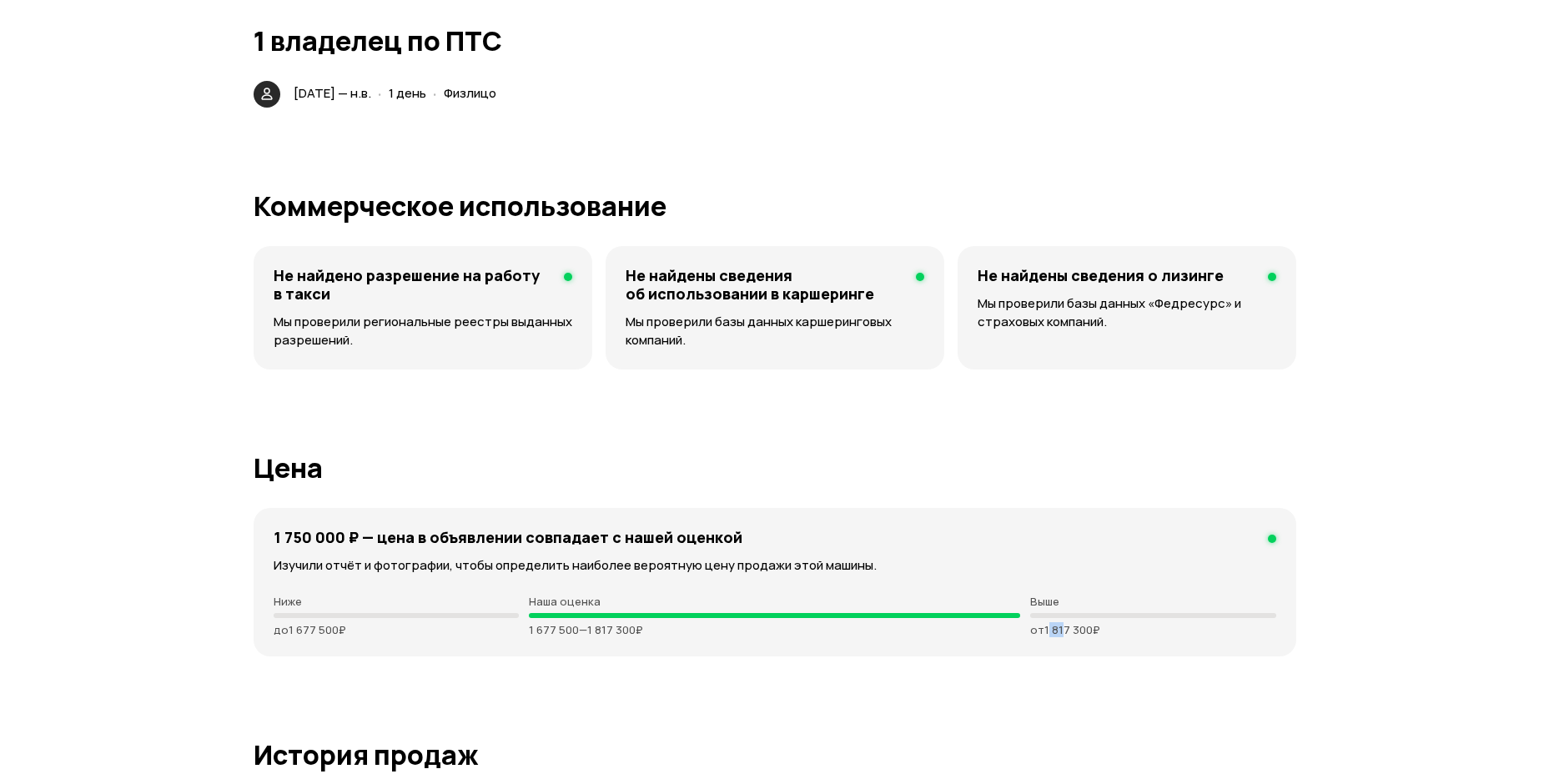
drag, startPoint x: 1049, startPoint y: 633, endPoint x: 1057, endPoint y: 624, distance: 12.0
click at [1062, 624] on p "от 1 817 300 ₽" at bounding box center [1153, 629] width 246 height 13
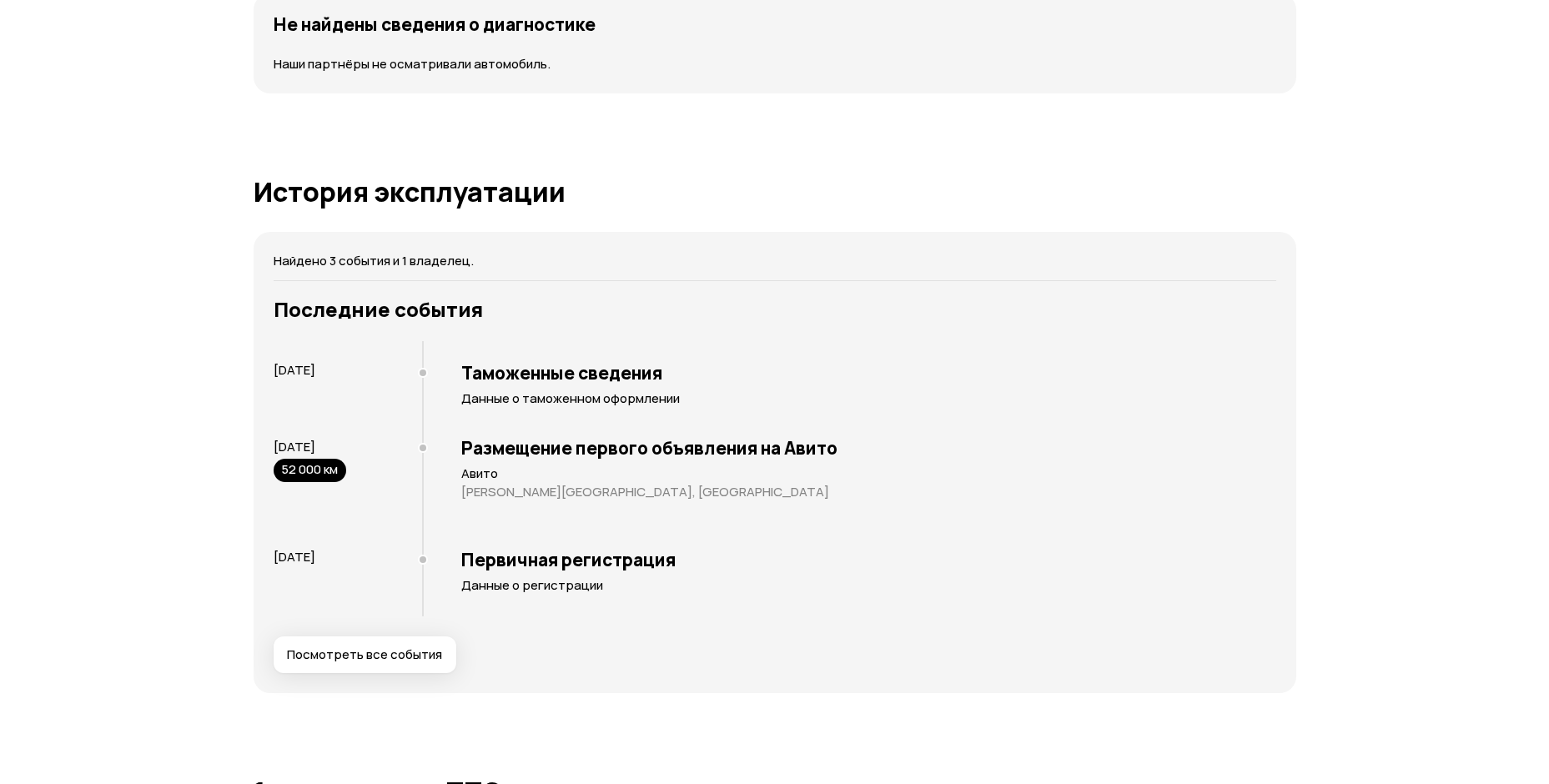
click at [704, 543] on div "Размещение первого объявления на Авито Авито Московская область, Чехов" at bounding box center [849, 486] width 854 height 125
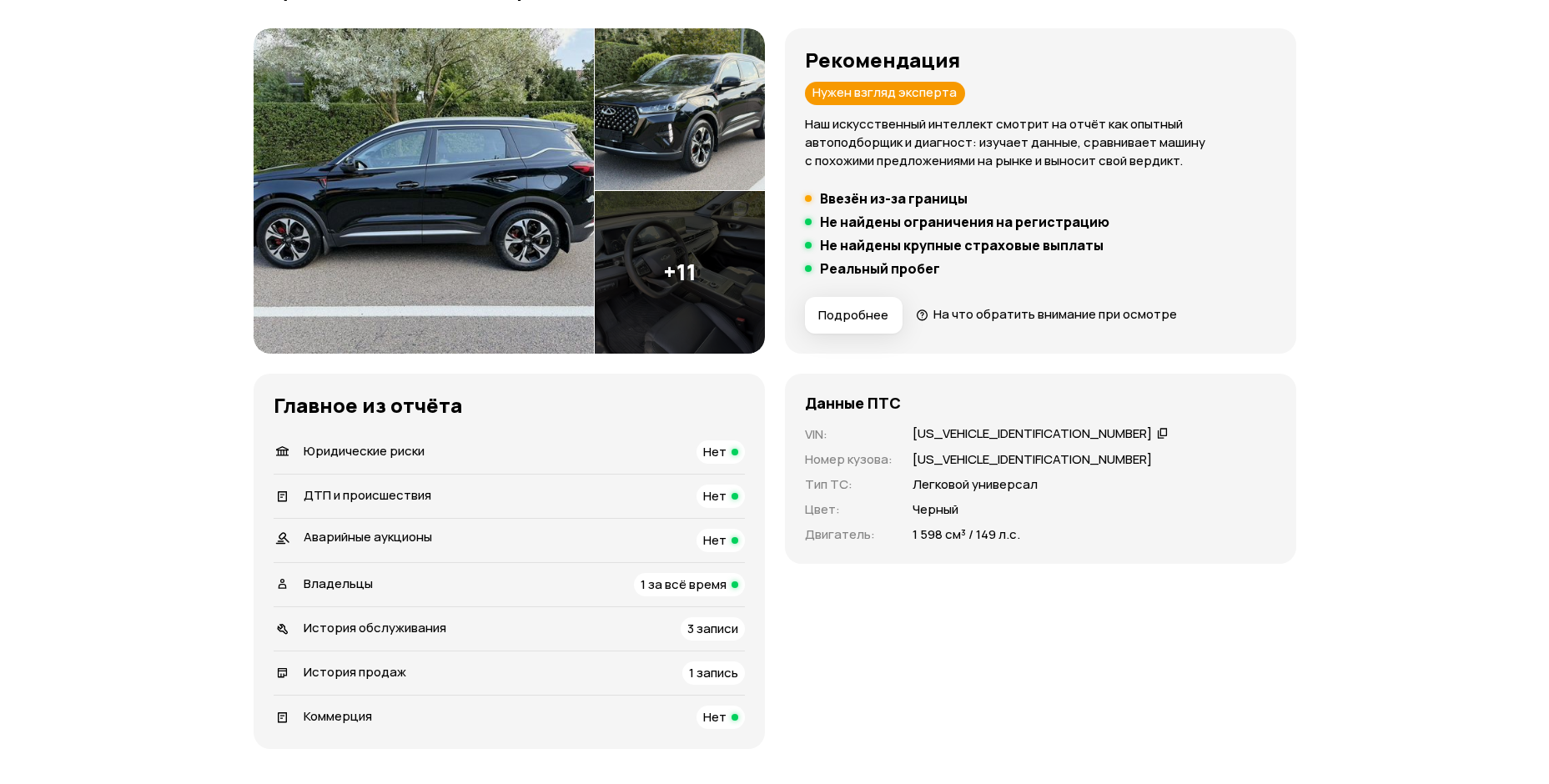
scroll to position [0, 0]
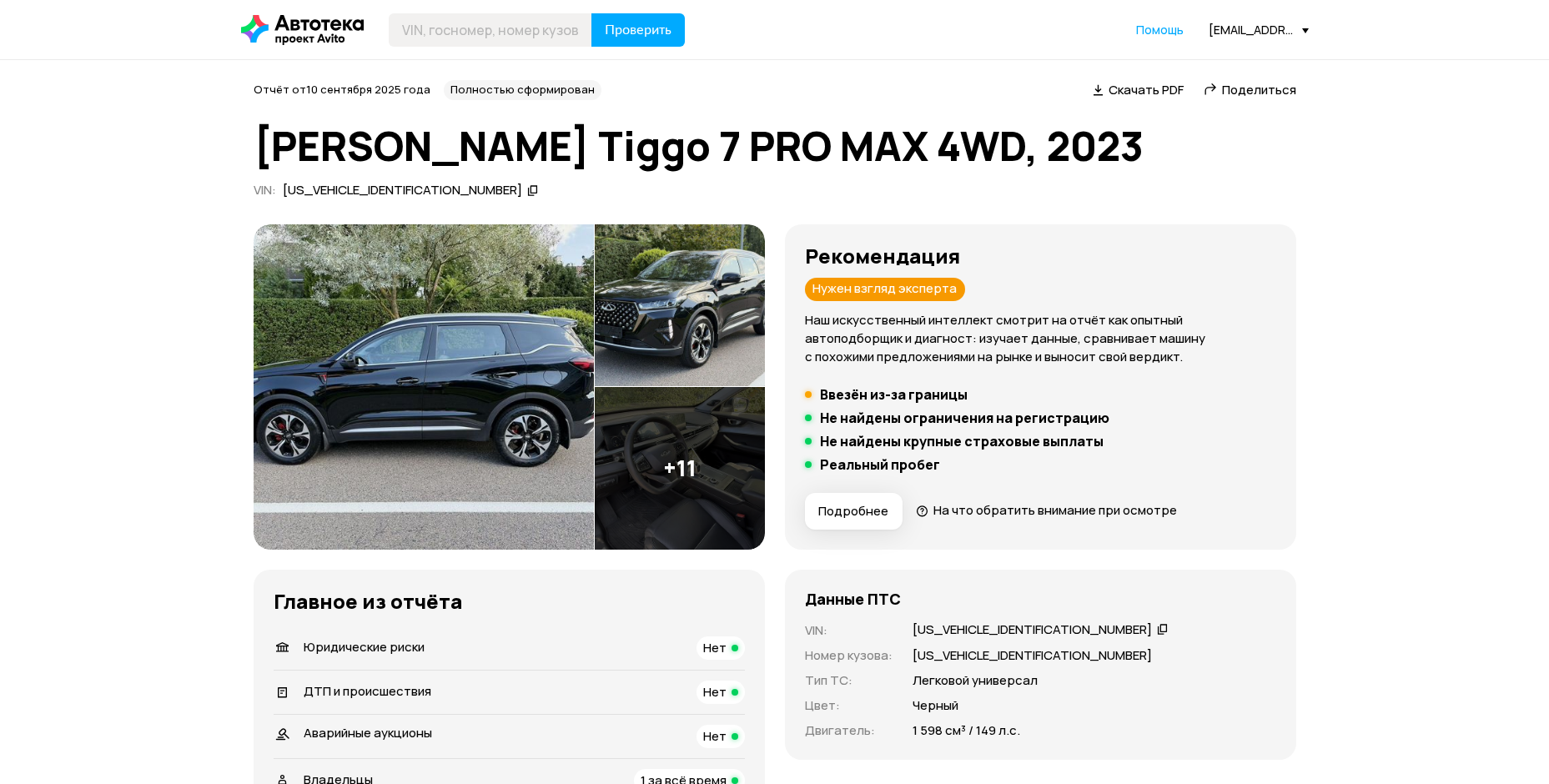
click at [844, 385] on div "Рекомендация Нужен взгляд эксперта Наш искусственный интеллект смотрит на отчёт…" at bounding box center [1040, 386] width 472 height 285
click at [838, 398] on h5 "Ввезён из-за границы" at bounding box center [894, 394] width 148 height 17
click at [837, 398] on h5 "Ввезён из-за границы" at bounding box center [894, 394] width 148 height 17
click at [965, 514] on span "На что обратить внимание при осмотре" at bounding box center [1055, 510] width 243 height 18
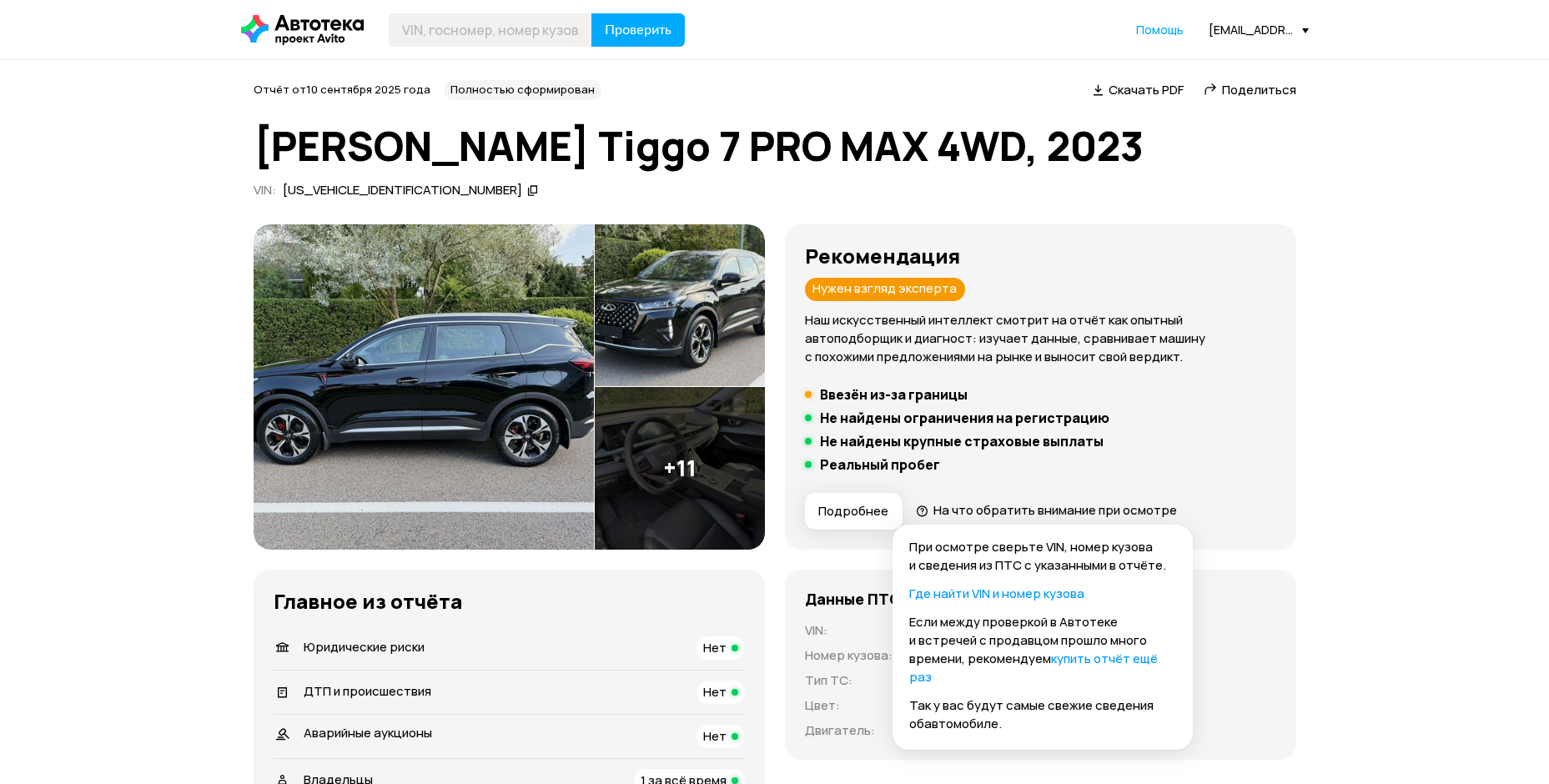
click at [964, 514] on span "На что обратить внимание при осмотре" at bounding box center [1055, 510] width 243 height 18
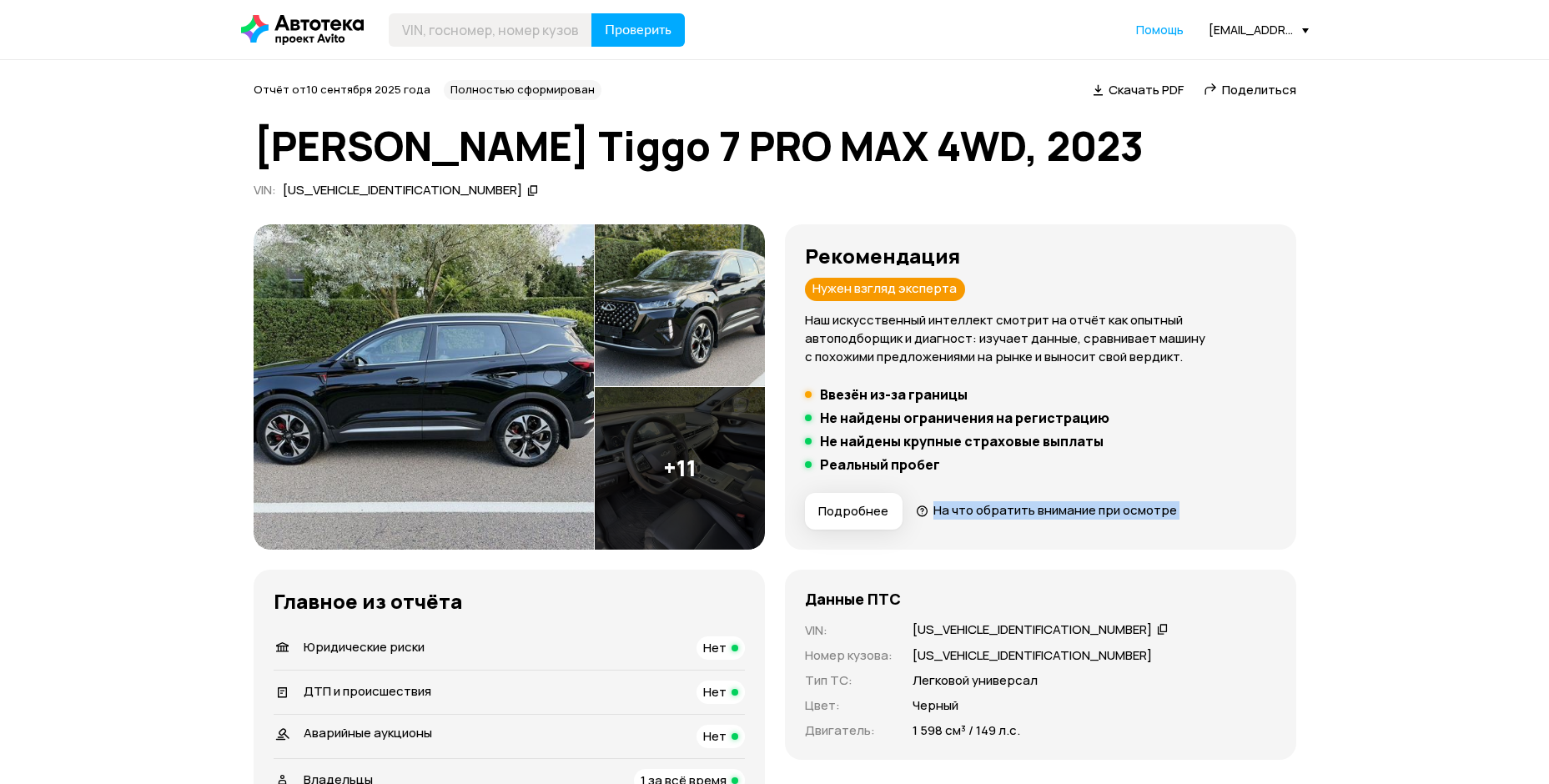
click at [964, 514] on span "На что обратить внимание при осмотре" at bounding box center [1055, 510] width 243 height 18
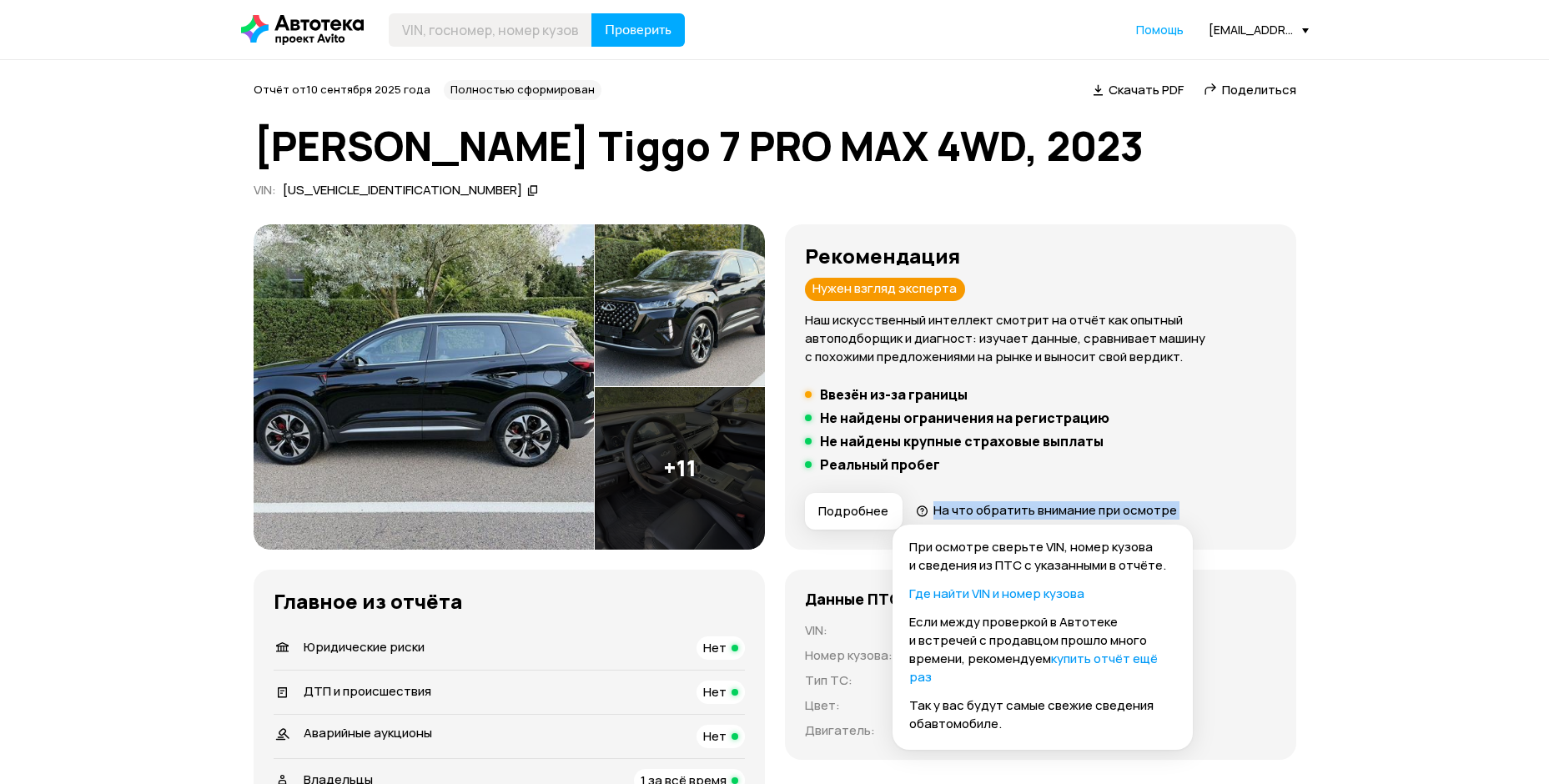
click at [964, 514] on span "На что обратить внимание при осмотре" at bounding box center [1055, 510] width 243 height 18
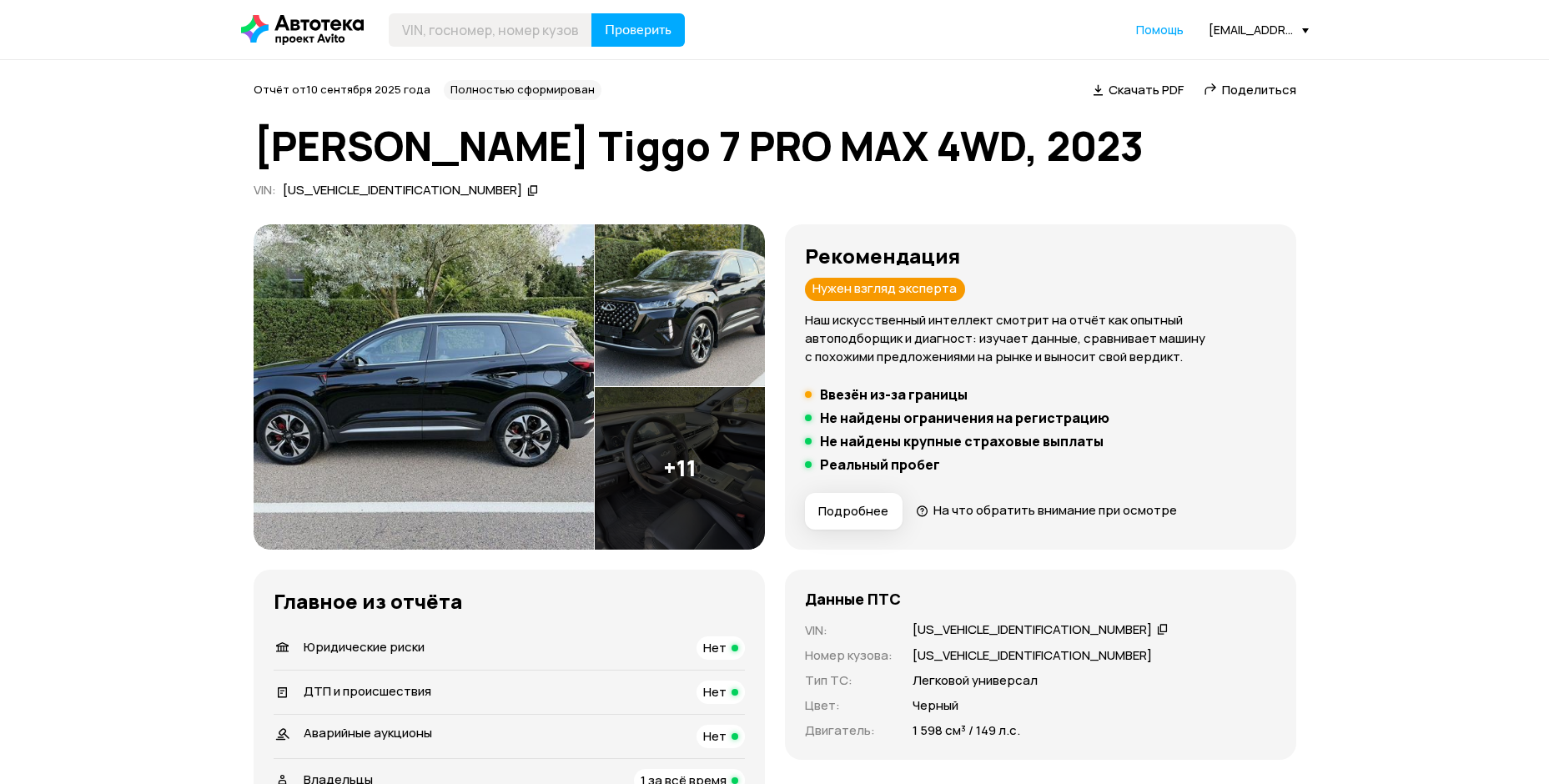
click at [990, 392] on li "Ввезён из-за границы" at bounding box center [1040, 394] width 472 height 17
drag, startPoint x: 979, startPoint y: 400, endPoint x: 924, endPoint y: 424, distance: 60.0
click at [924, 424] on ul "Ввезён из-за границы Не найдены ограничения на регистрацию Не найдены крупные с…" at bounding box center [1040, 429] width 472 height 87
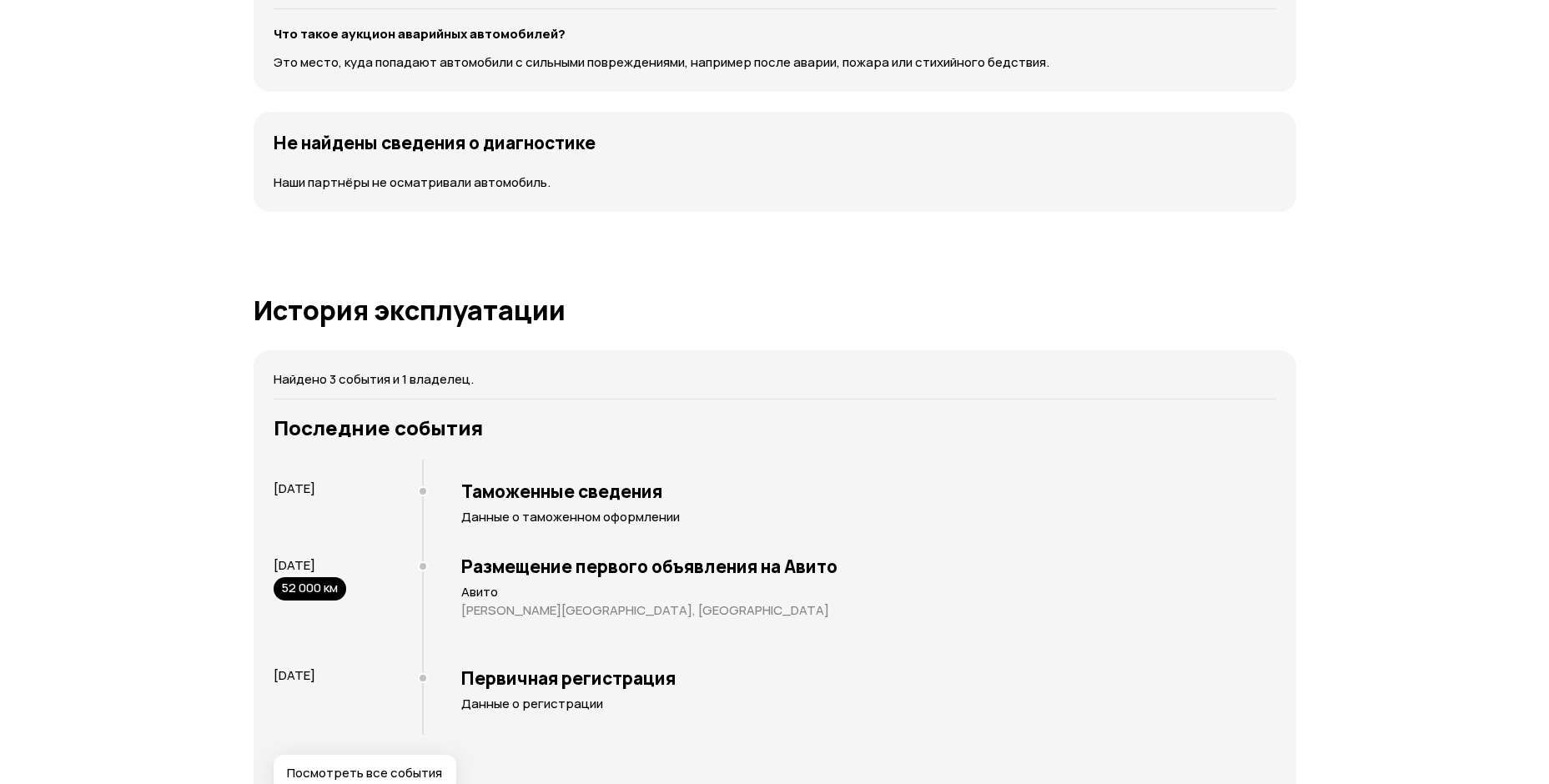
scroll to position [2251, 0]
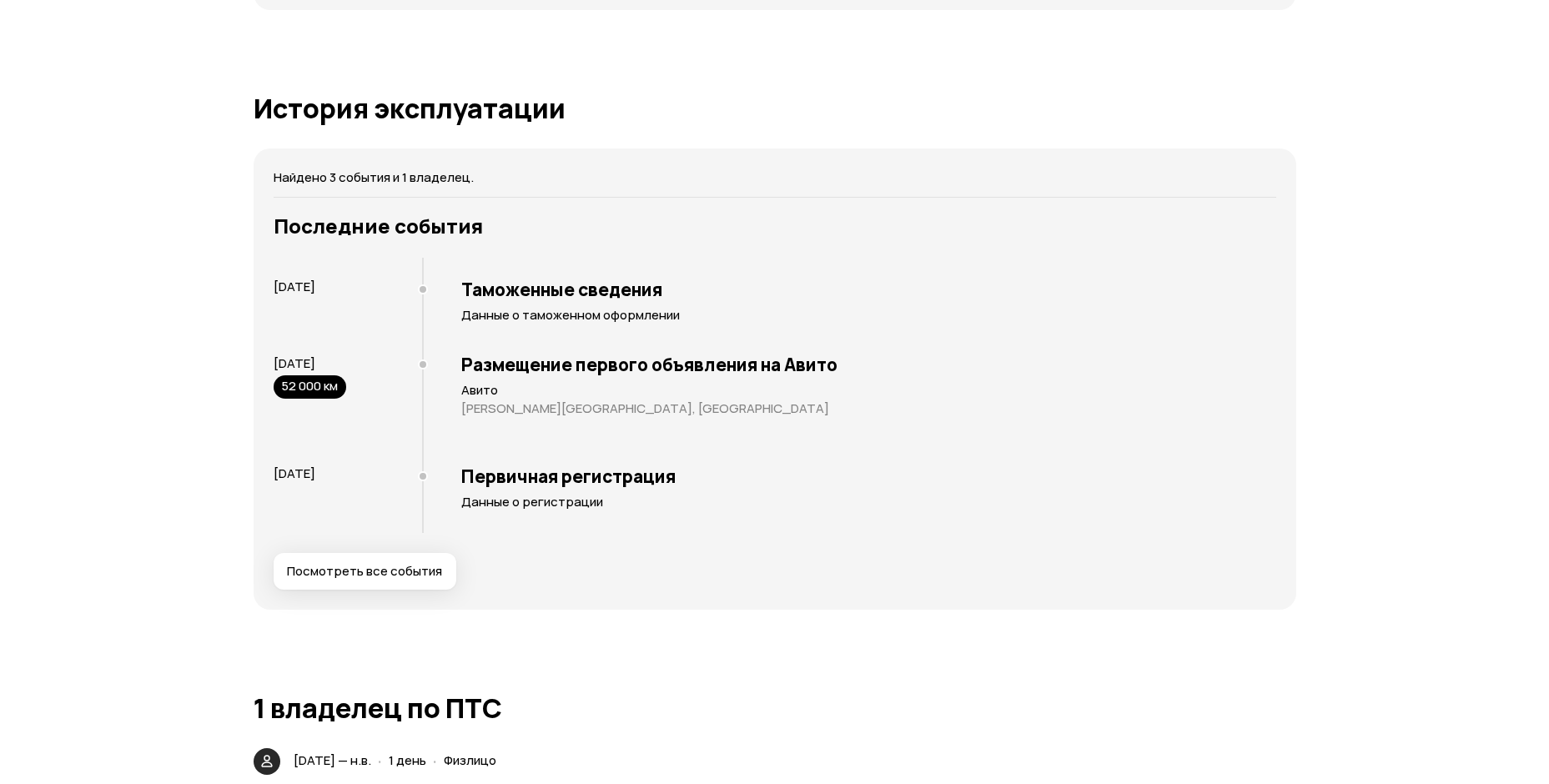
click at [356, 570] on span "Посмотреть все события" at bounding box center [364, 571] width 155 height 17
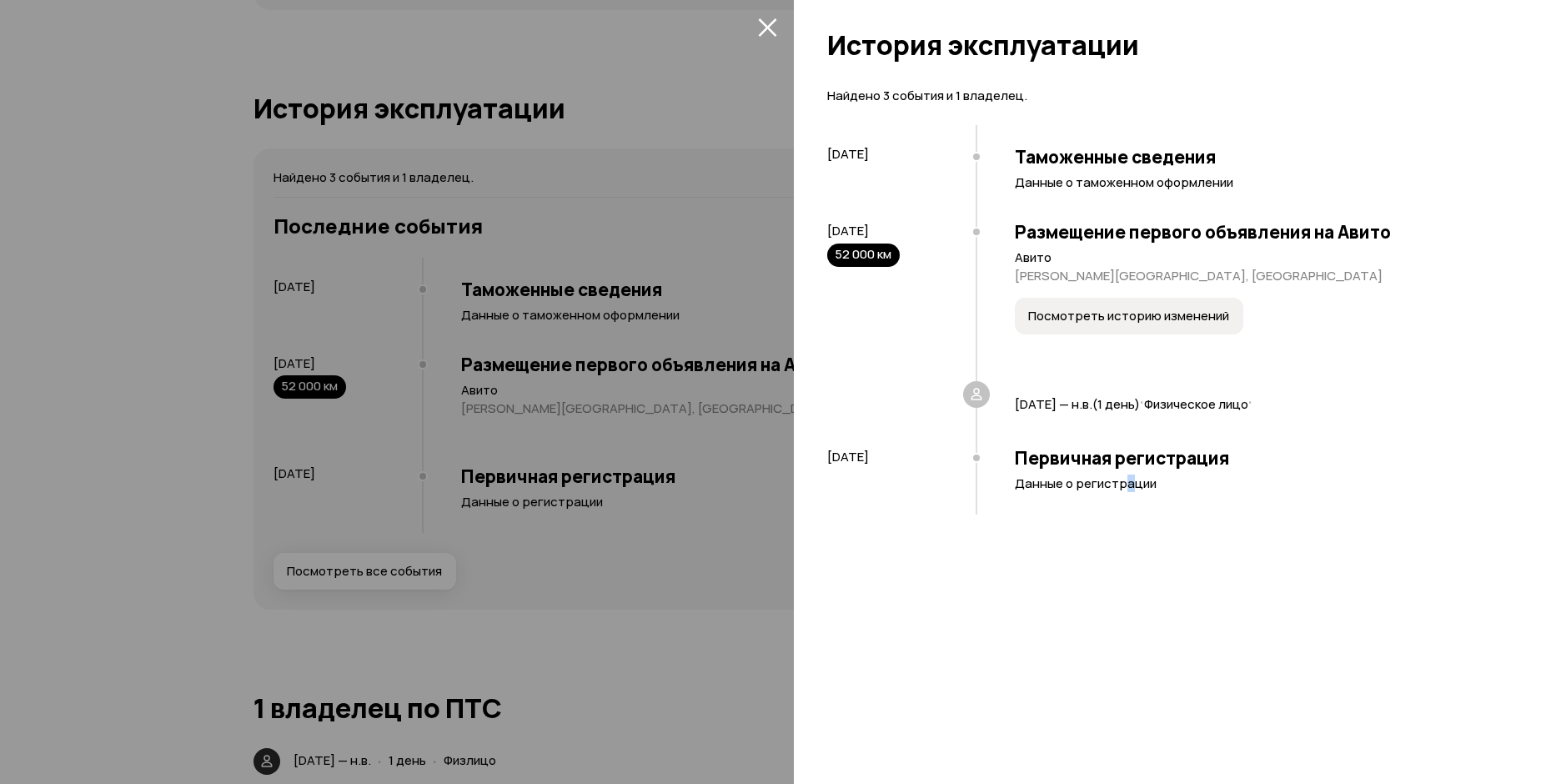
click at [1126, 471] on div "Первичная регистрация Данные о регистрации" at bounding box center [1243, 474] width 536 height 80
click at [1055, 475] on p "Данные о регистрации" at bounding box center [1262, 483] width 496 height 17
drag, startPoint x: 1023, startPoint y: 469, endPoint x: 1213, endPoint y: 521, distance: 197.0
click at [1213, 521] on div "Найдено 3 события и 1 владелец. 13 июня 2023 Таможенные сведения Данные о тамож…" at bounding box center [1177, 429] width 767 height 707
click at [1196, 461] on h3 "Первичная регистрация" at bounding box center [1262, 457] width 496 height 22
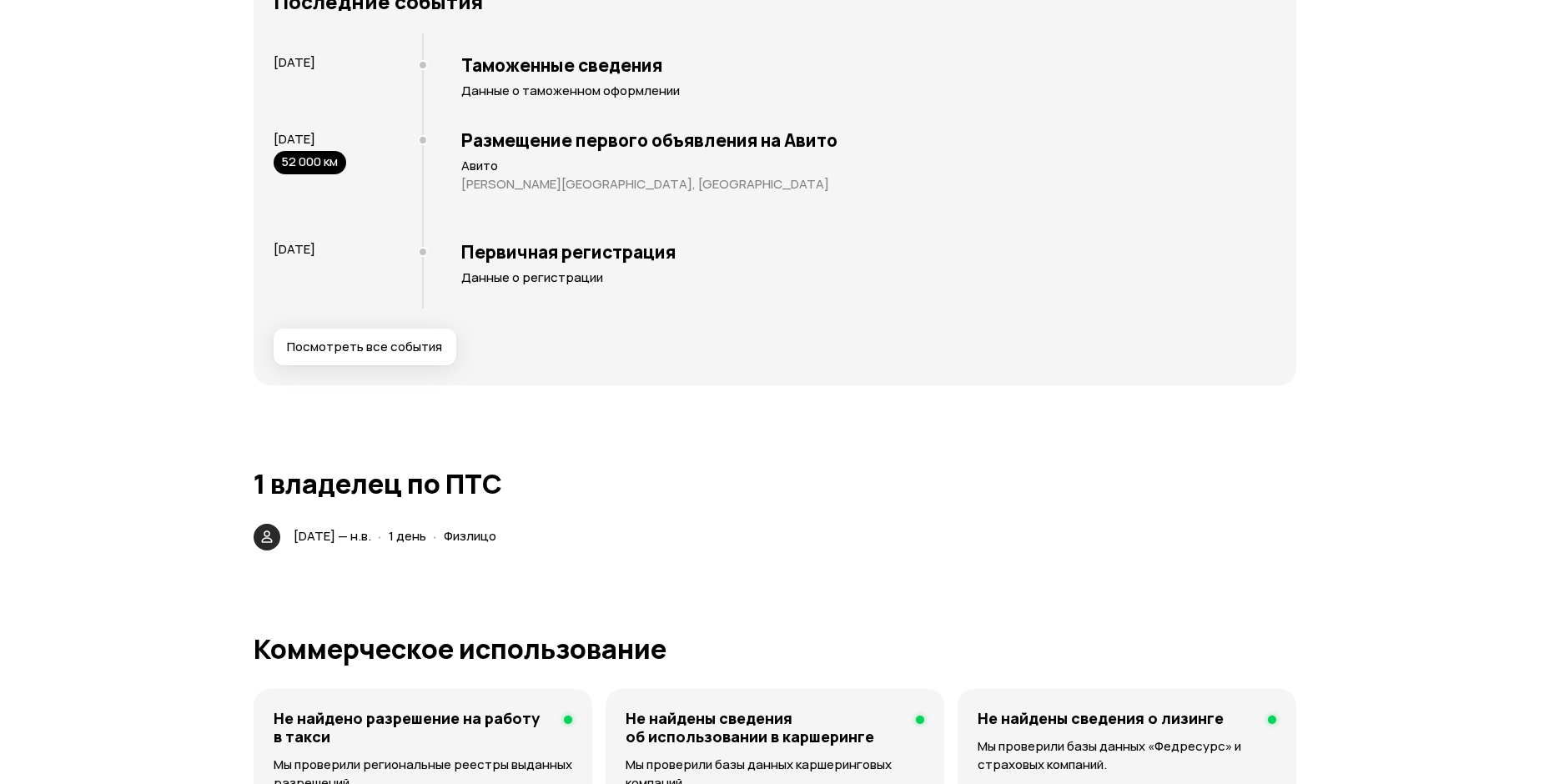
scroll to position [2668, 0]
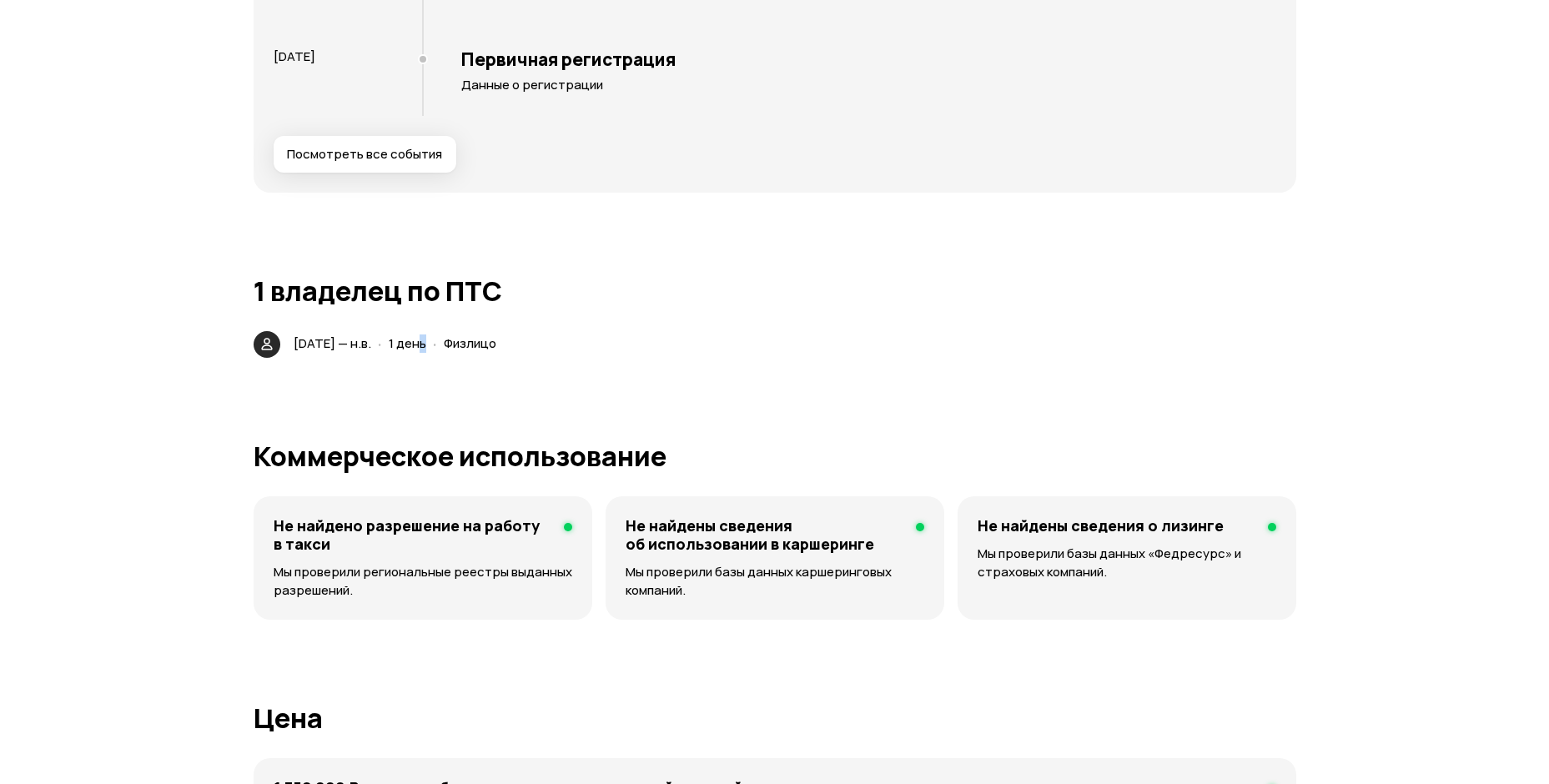
drag, startPoint x: 501, startPoint y: 343, endPoint x: 484, endPoint y: 346, distance: 17.3
click at [484, 346] on div "10 сентября 2025 — н.в. · 1 день · Физлицо" at bounding box center [398, 344] width 216 height 25
click at [412, 409] on div "Юридические риски Судя по нашим данным, это юридически чистый автомобиль: вы см…" at bounding box center [774, 246] width 1042 height 3773
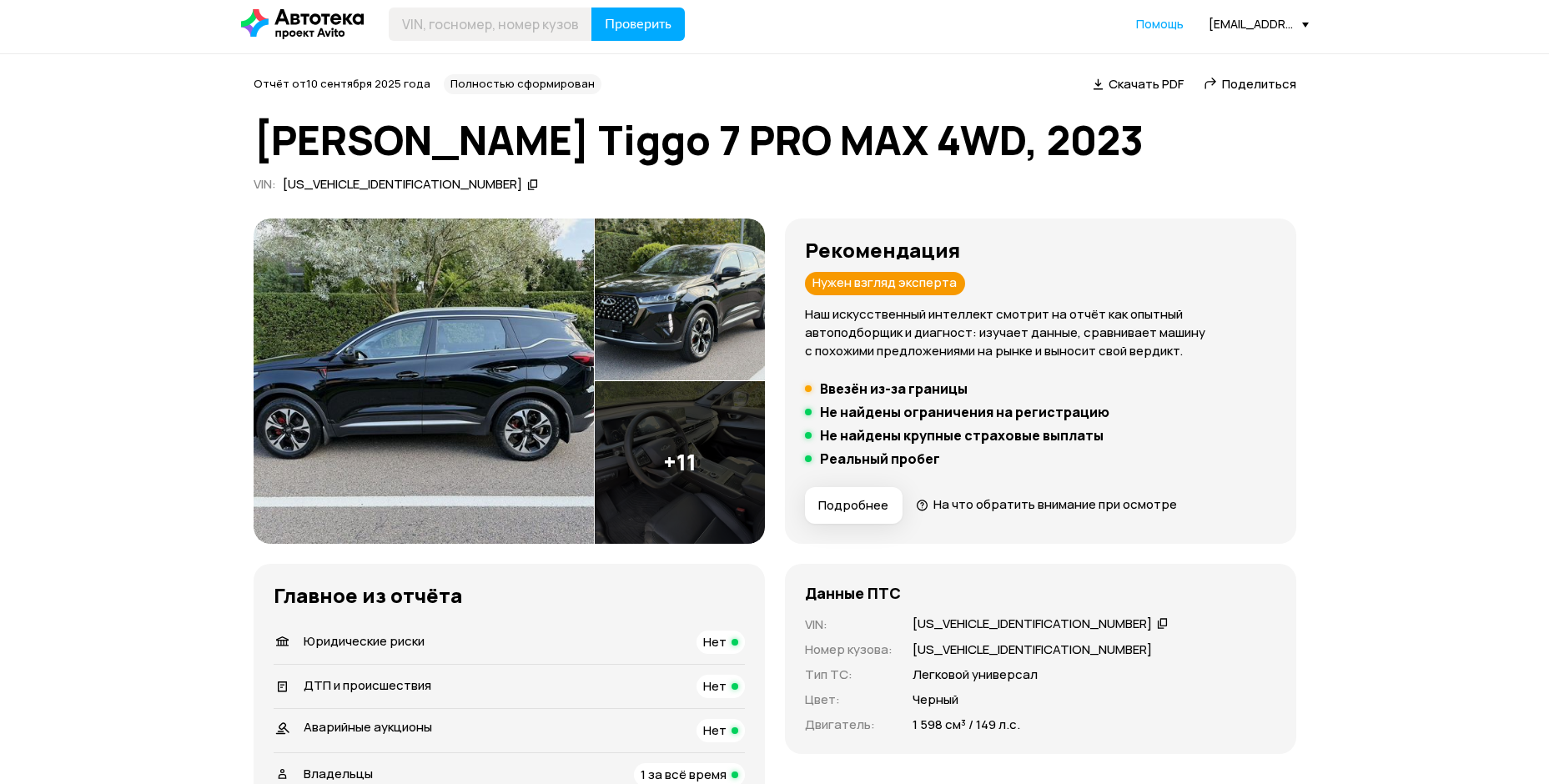
scroll to position [0, 0]
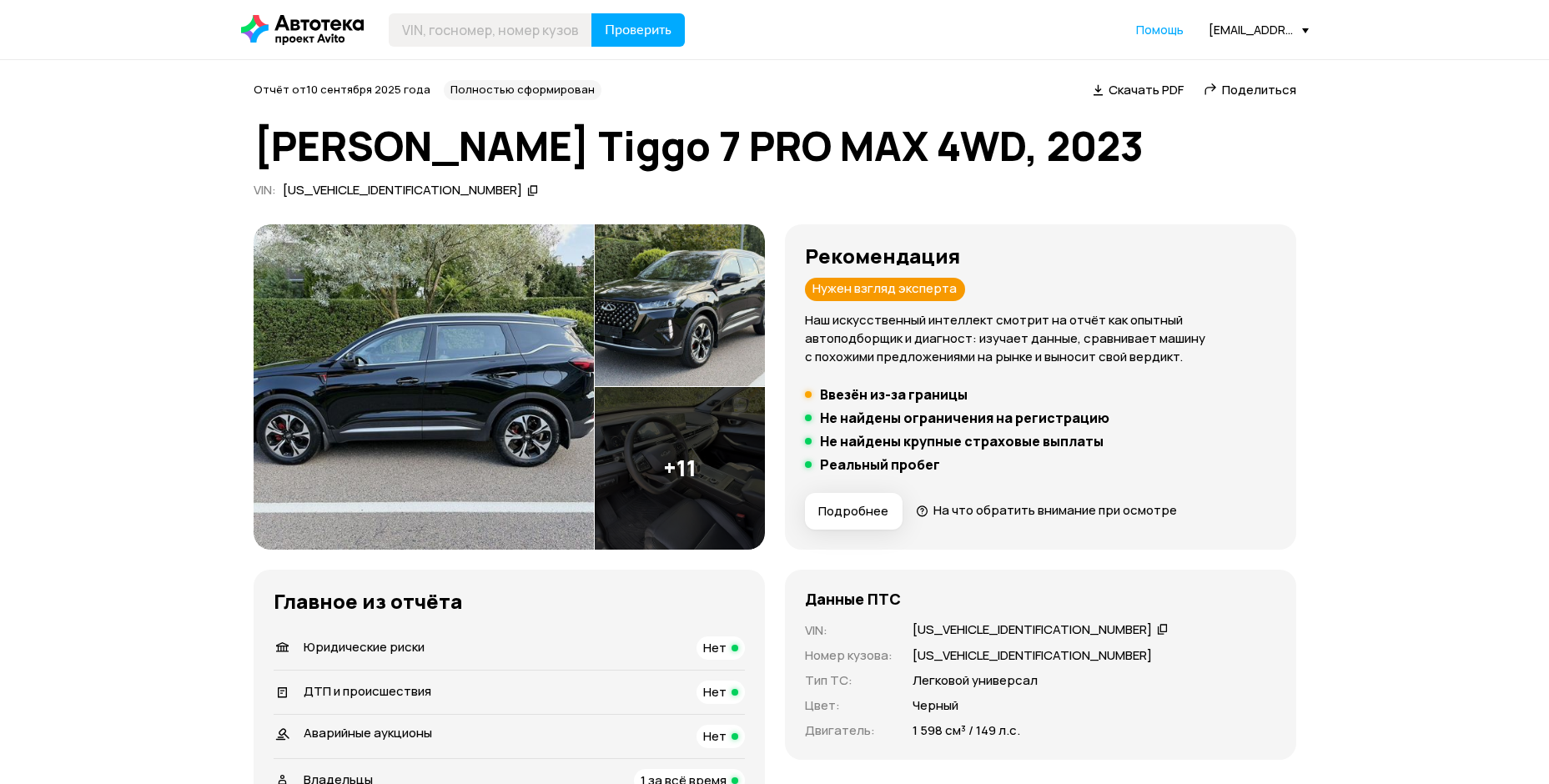
click at [1156, 633] on icon at bounding box center [1162, 629] width 11 height 17
click at [882, 767] on div "Данные ПТС VIN : LVVDD21B6PD232435   Номер кузова : LVVDD21B6PD232435 Тип ТС : …" at bounding box center [1041, 757] width 511 height 375
click at [861, 762] on div "Данные ПТС VIN : LVVDD21B6PD232435   Номер кузова : LVVDD21B6PD232435 Тип ТС : …" at bounding box center [1041, 757] width 511 height 375
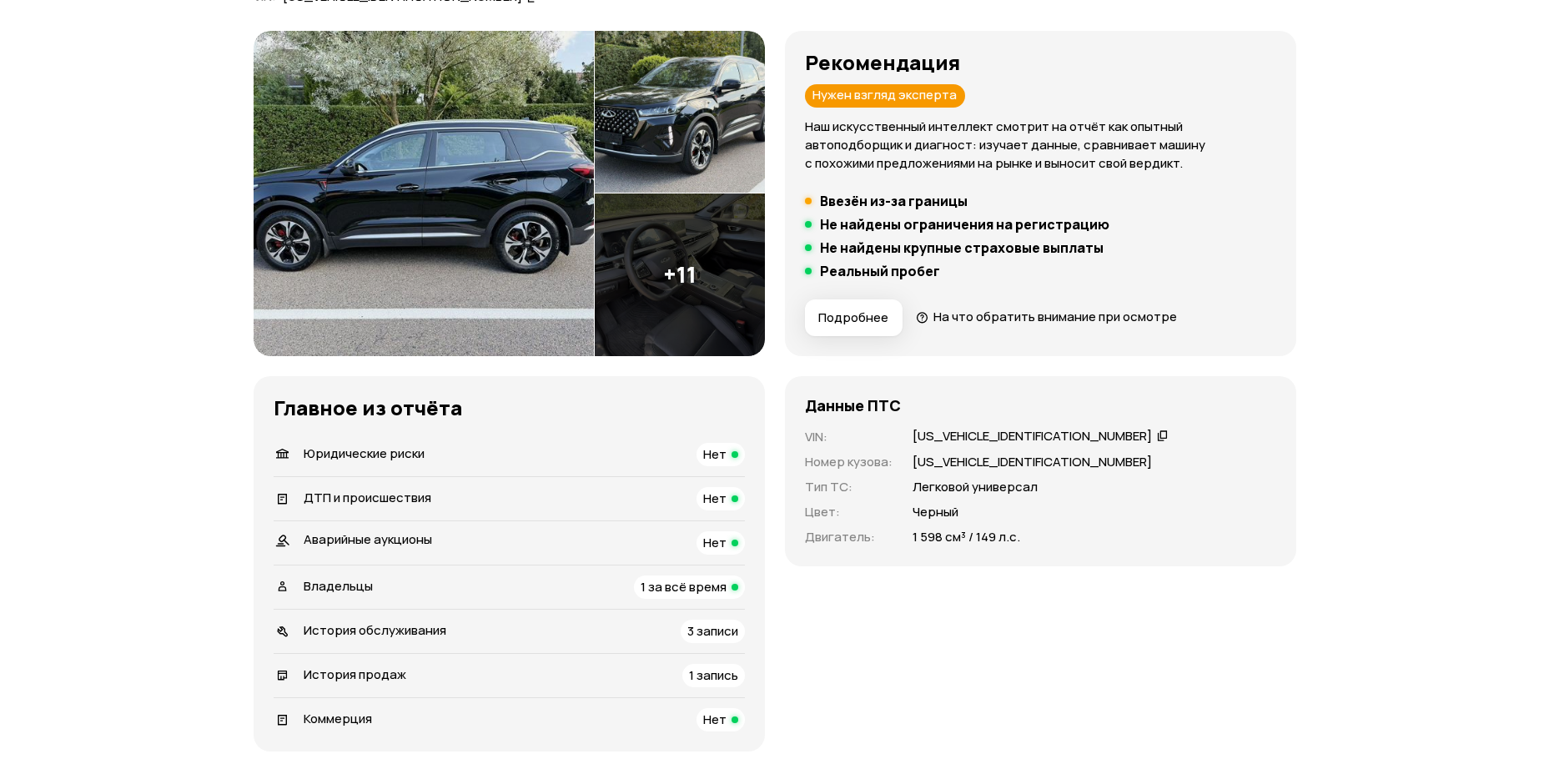
scroll to position [83, 0]
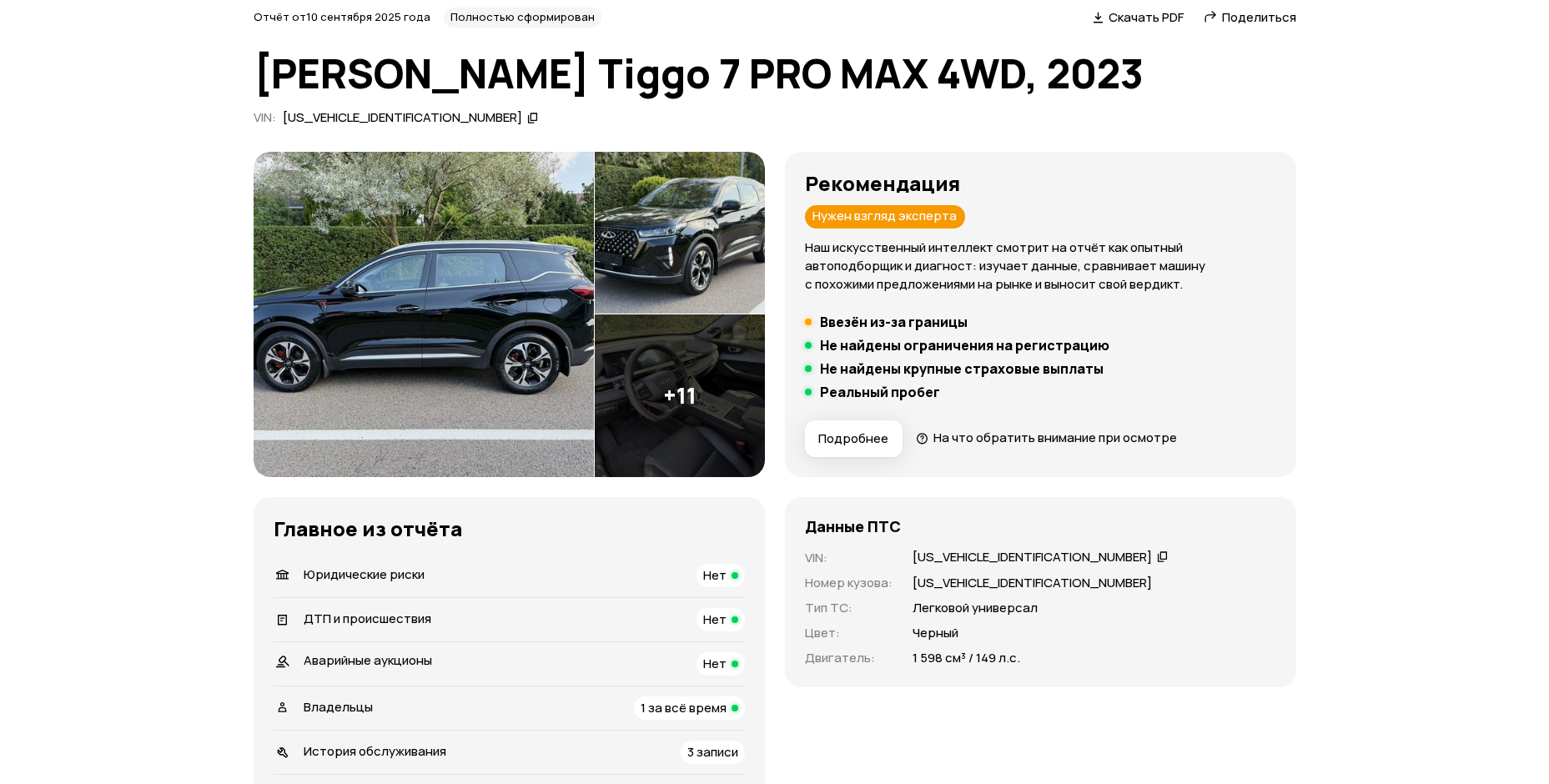
scroll to position [0, 0]
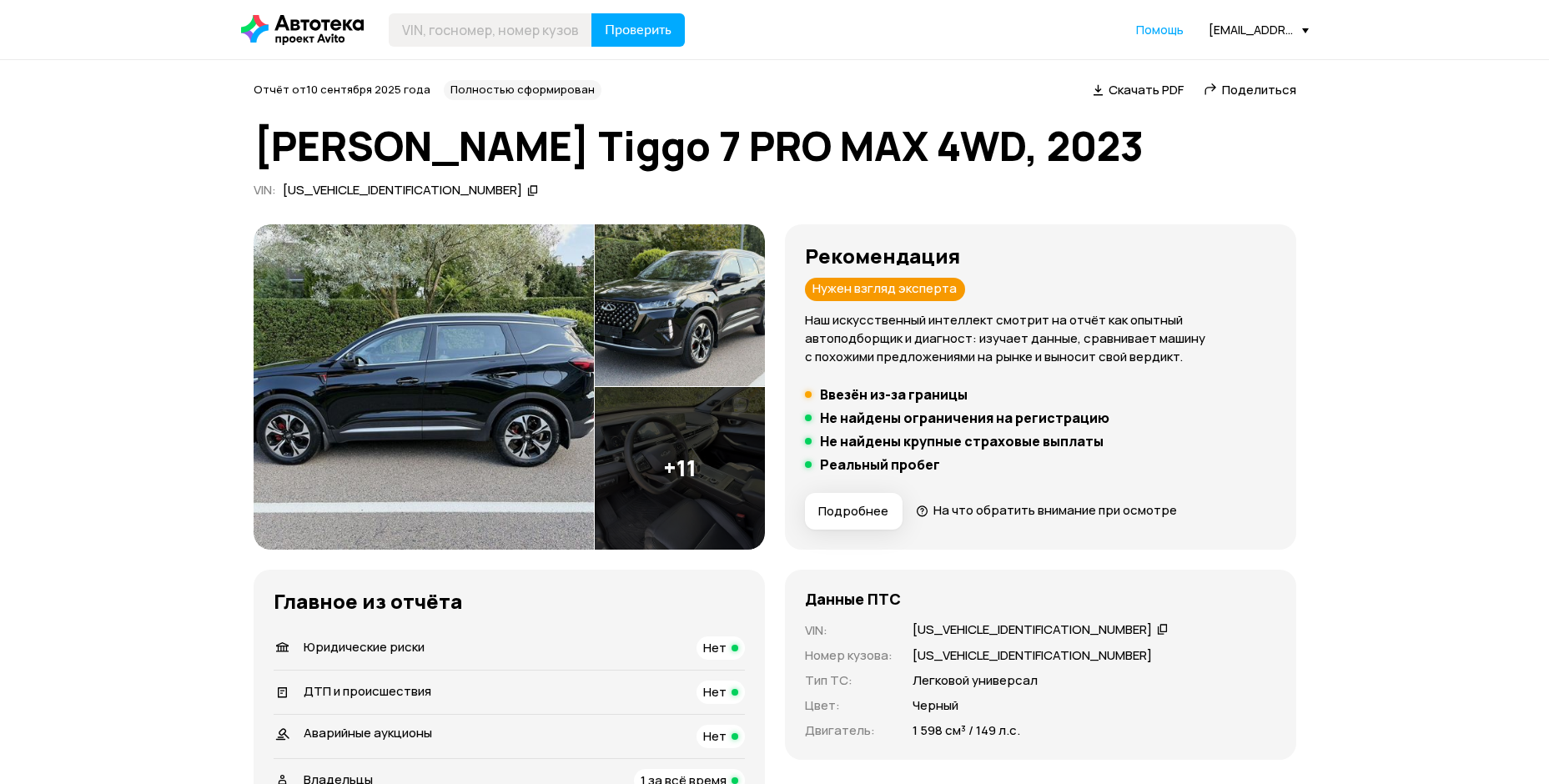
click at [1116, 92] on span "Скачать PDF" at bounding box center [1145, 90] width 75 height 18
